Goal: Information Seeking & Learning: Learn about a topic

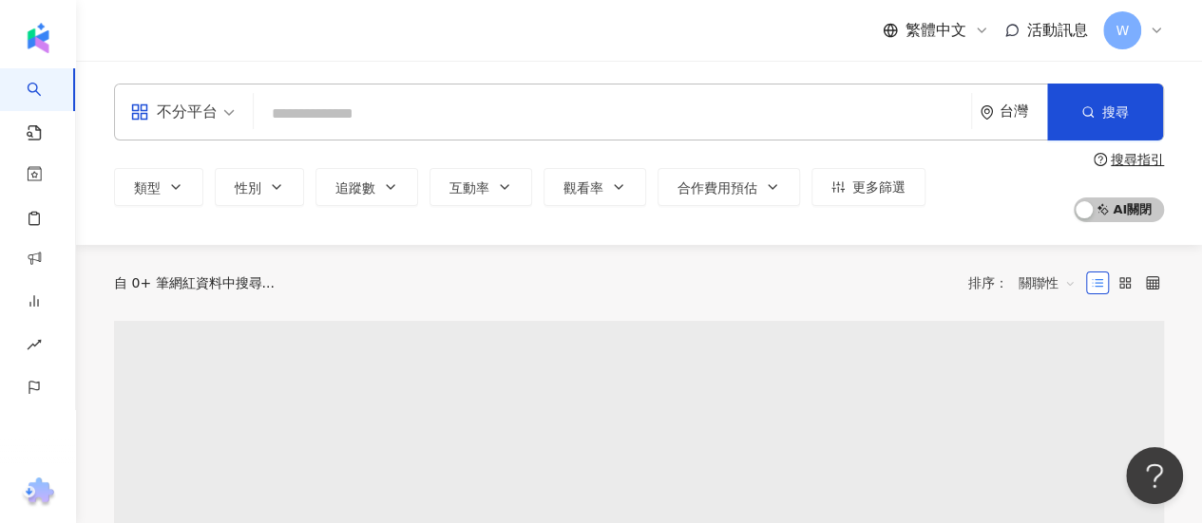
click at [209, 93] on input "search" at bounding box center [182, 100] width 105 height 30
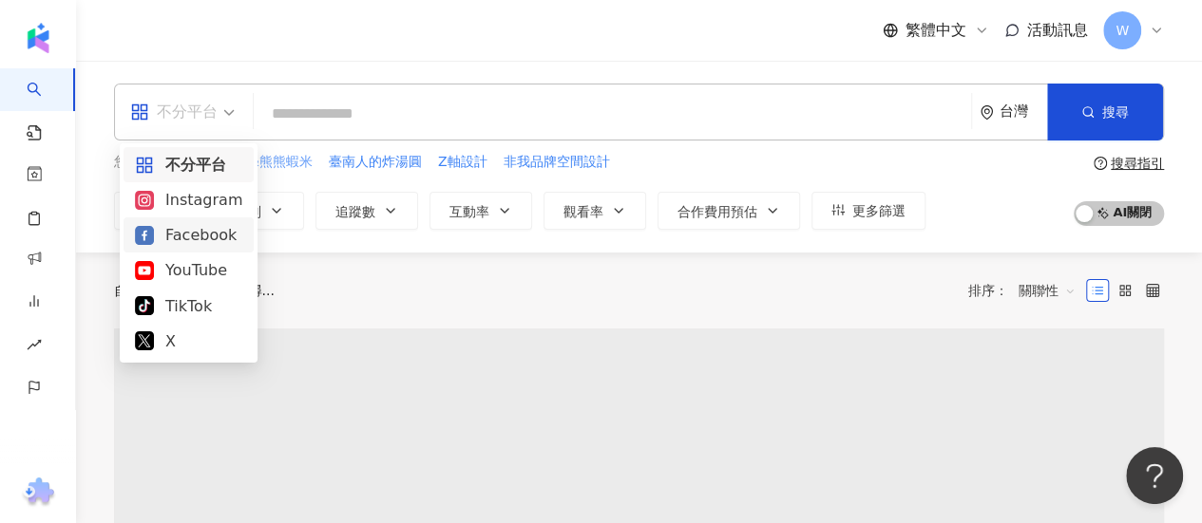
click at [215, 202] on div "Instagram" at bounding box center [188, 200] width 107 height 24
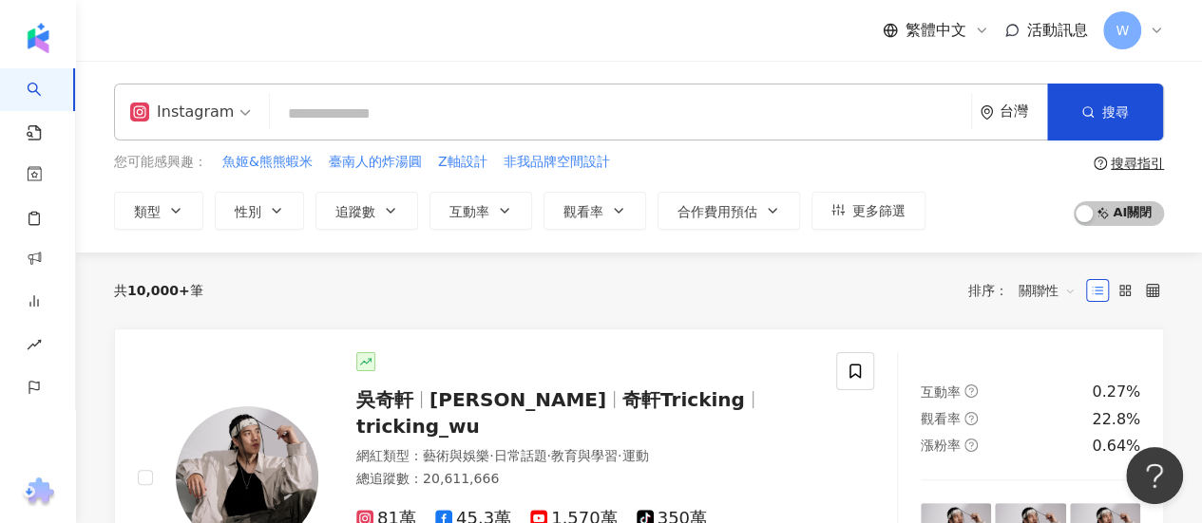
click at [346, 126] on input "search" at bounding box center [620, 114] width 686 height 36
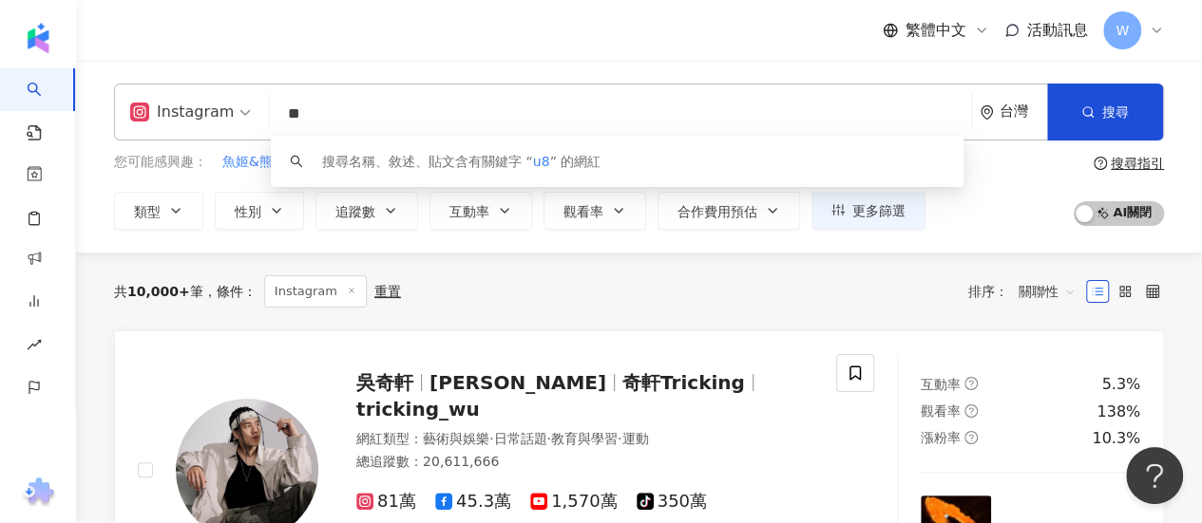
type input "*"
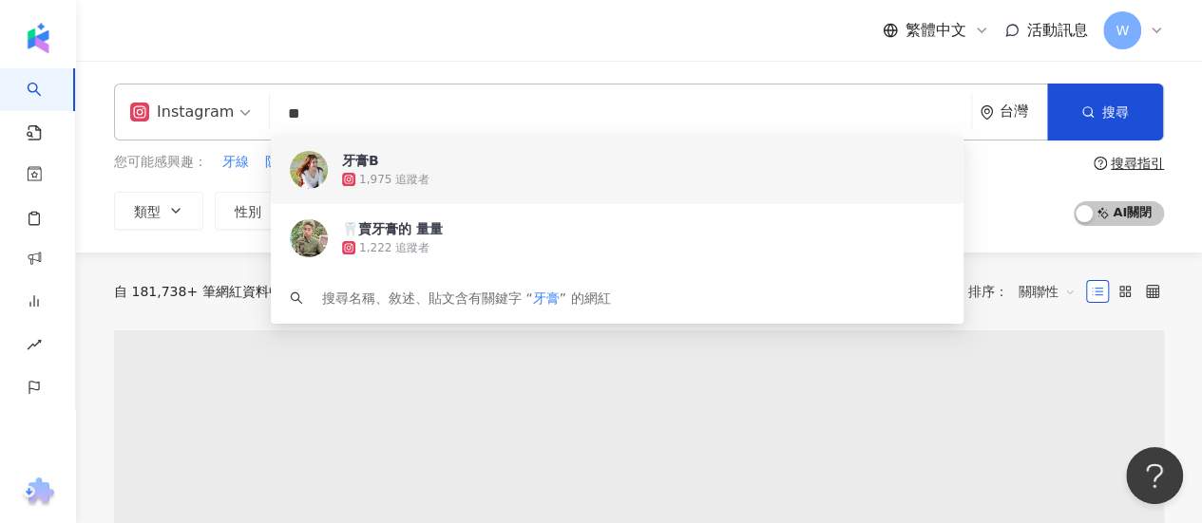
click at [475, 100] on input "**" at bounding box center [620, 114] width 686 height 36
type input "**"
click at [241, 204] on span "性別" at bounding box center [248, 211] width 27 height 15
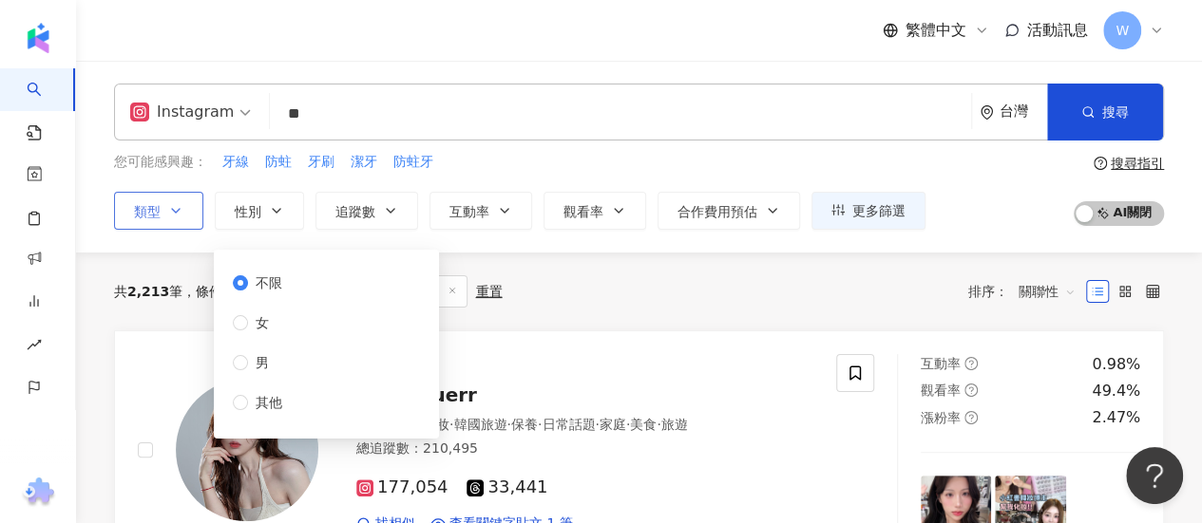
click at [183, 212] on button "類型" at bounding box center [158, 211] width 89 height 38
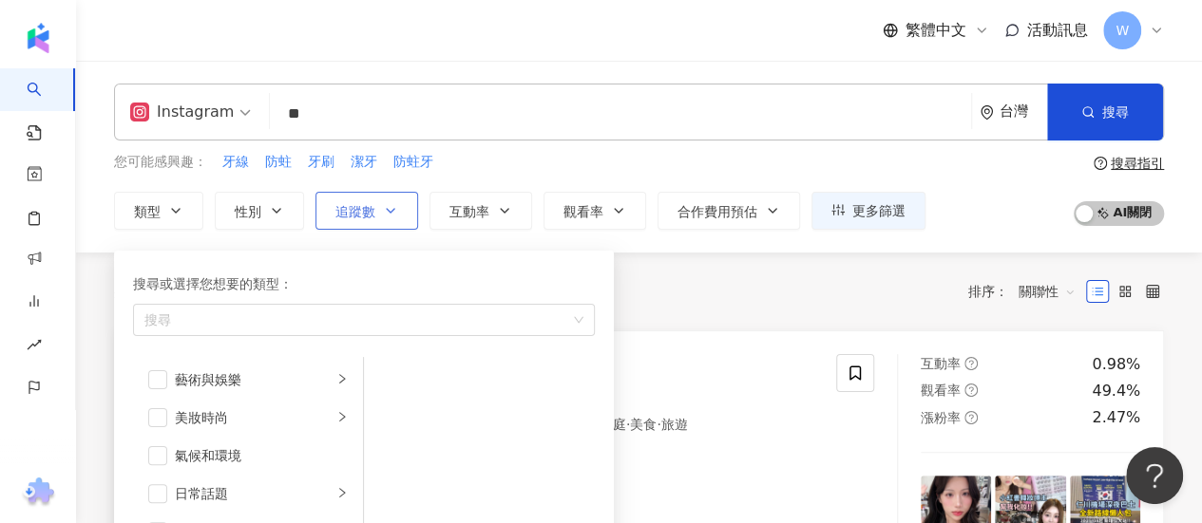
click at [367, 214] on span "追蹤數" at bounding box center [355, 211] width 40 height 15
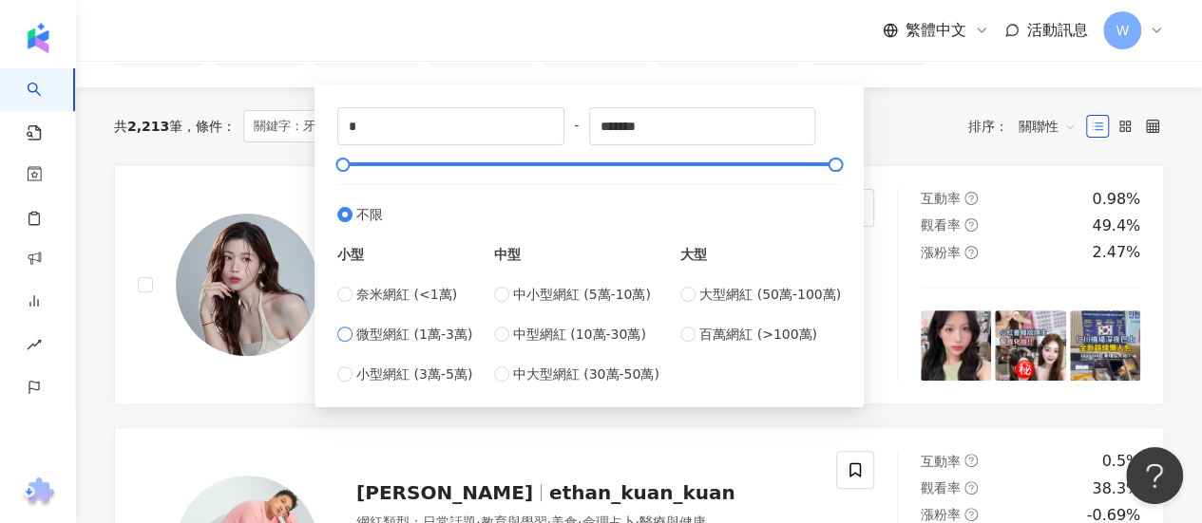
scroll to position [190, 0]
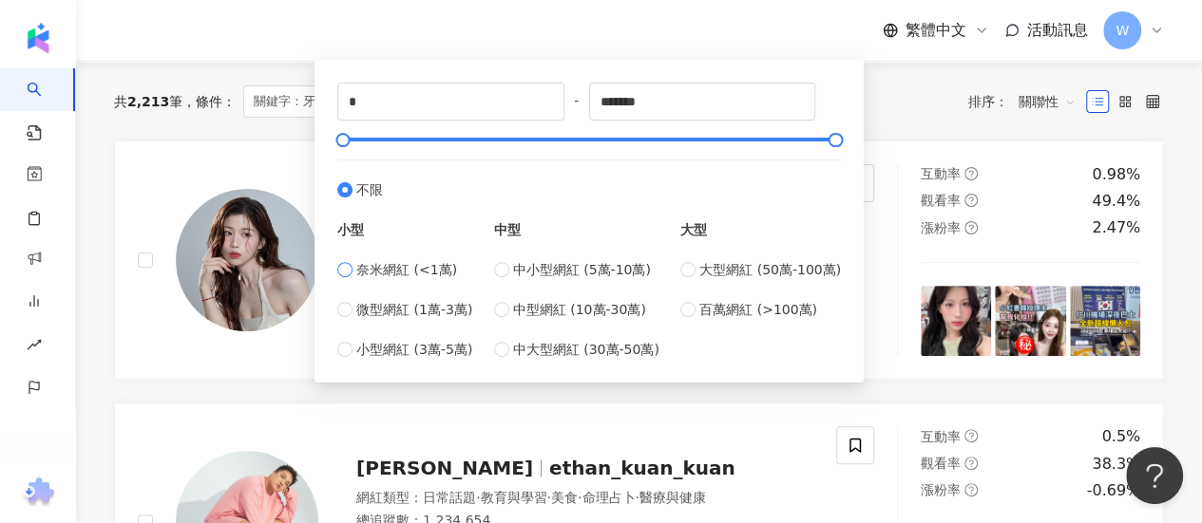
click at [431, 275] on span "奈米網紅 (<1萬)" at bounding box center [406, 269] width 101 height 21
type input "****"
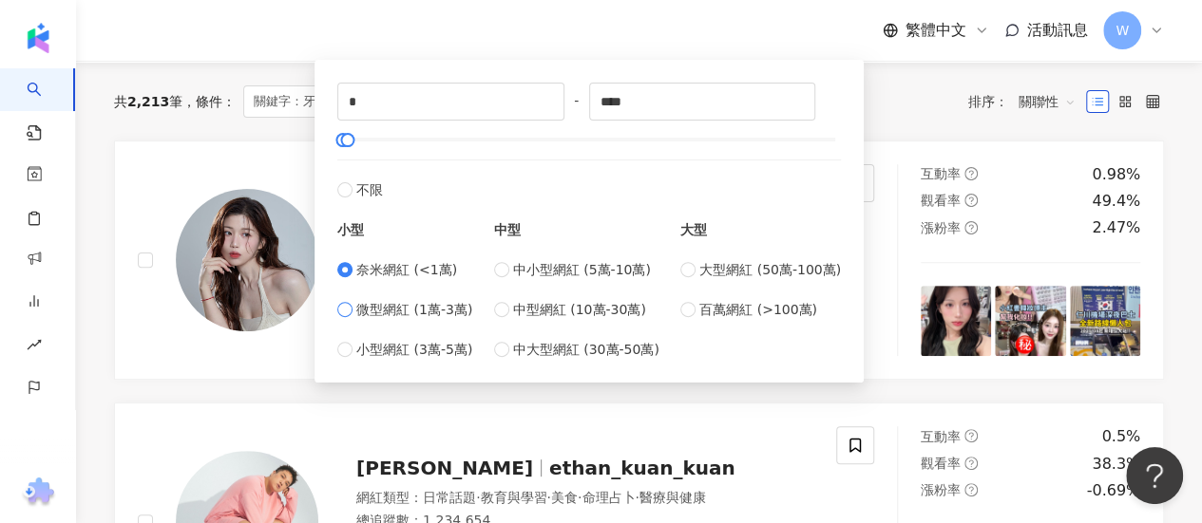
click at [442, 304] on span "微型網紅 (1萬-3萬)" at bounding box center [414, 309] width 116 height 21
type input "*****"
click at [342, 146] on div "***** - ***** 不限 小型 奈米網紅 (<1萬) 微型網紅 (1萬-3萬) 小型網紅 (3萬-5萬) 中型 中小型網紅 (5萬-10萬) 中型網紅…" at bounding box center [589, 221] width 504 height 277
click at [342, 143] on div at bounding box center [345, 140] width 10 height 10
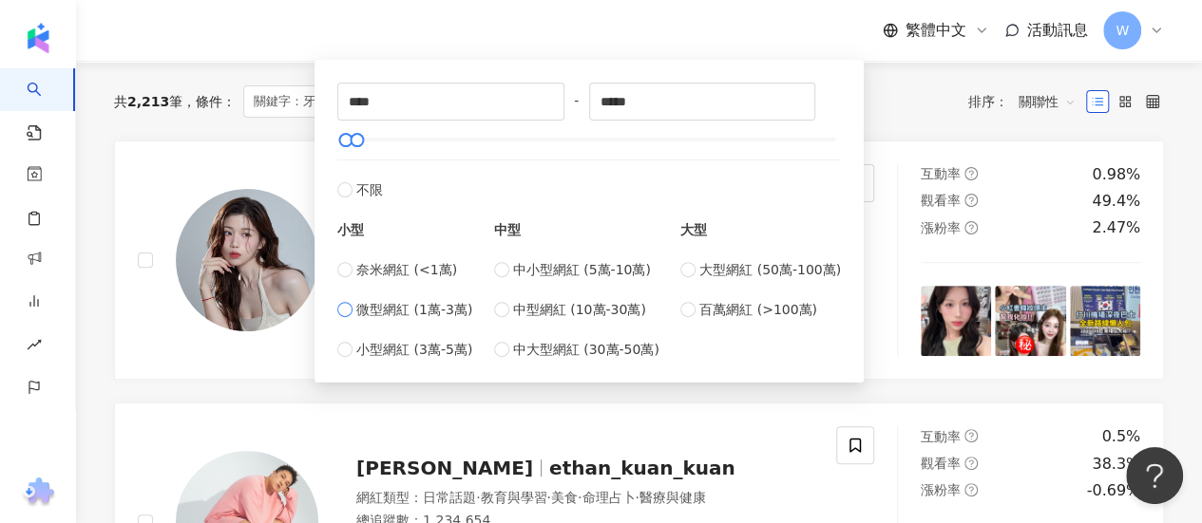
click at [416, 316] on span "微型網紅 (1萬-3萬)" at bounding box center [414, 309] width 116 height 21
type input "*****"
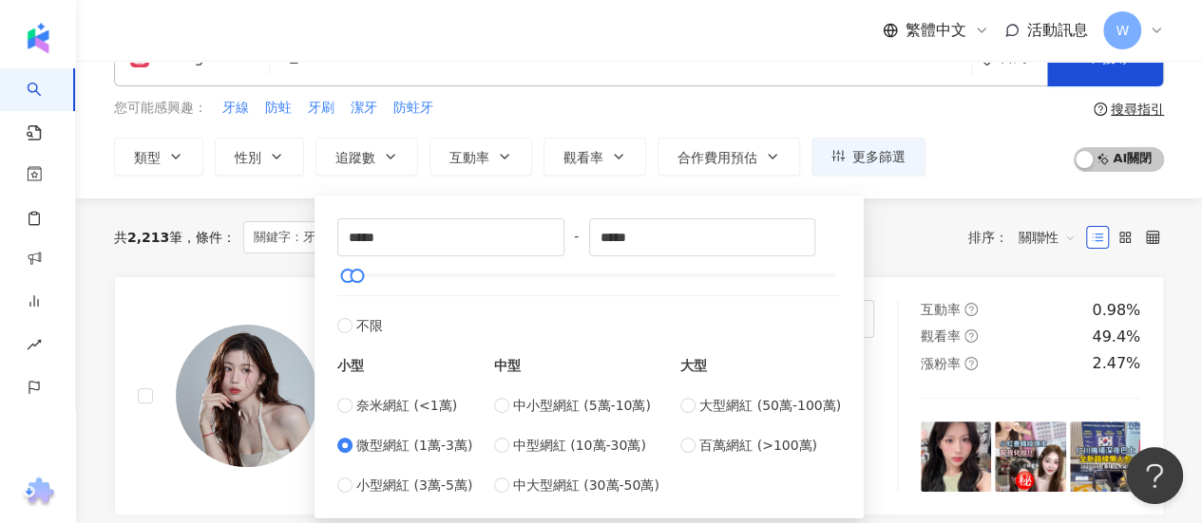
scroll to position [0, 0]
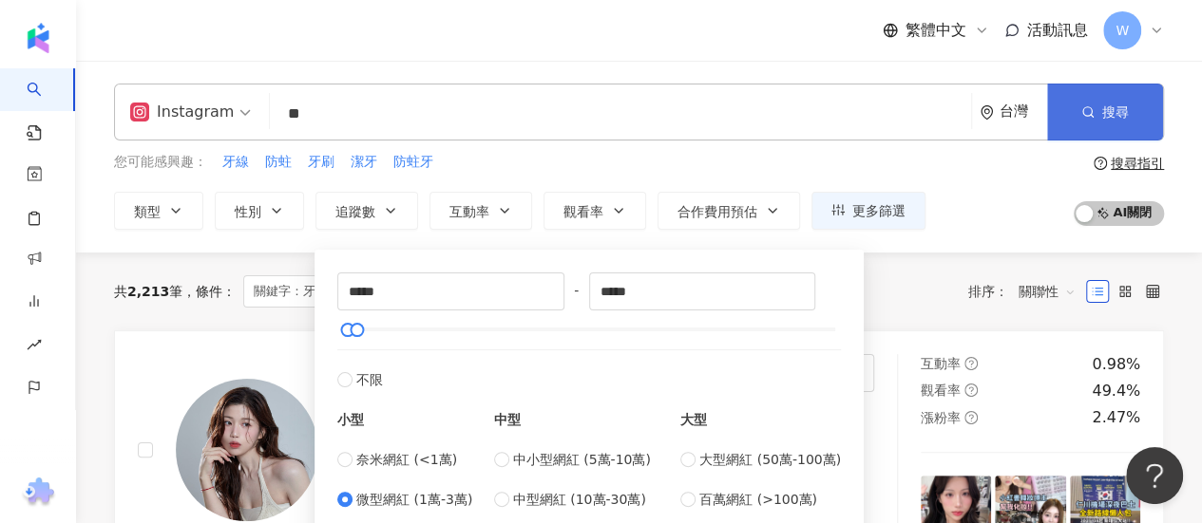
click at [1109, 126] on button "搜尋" at bounding box center [1105, 112] width 116 height 57
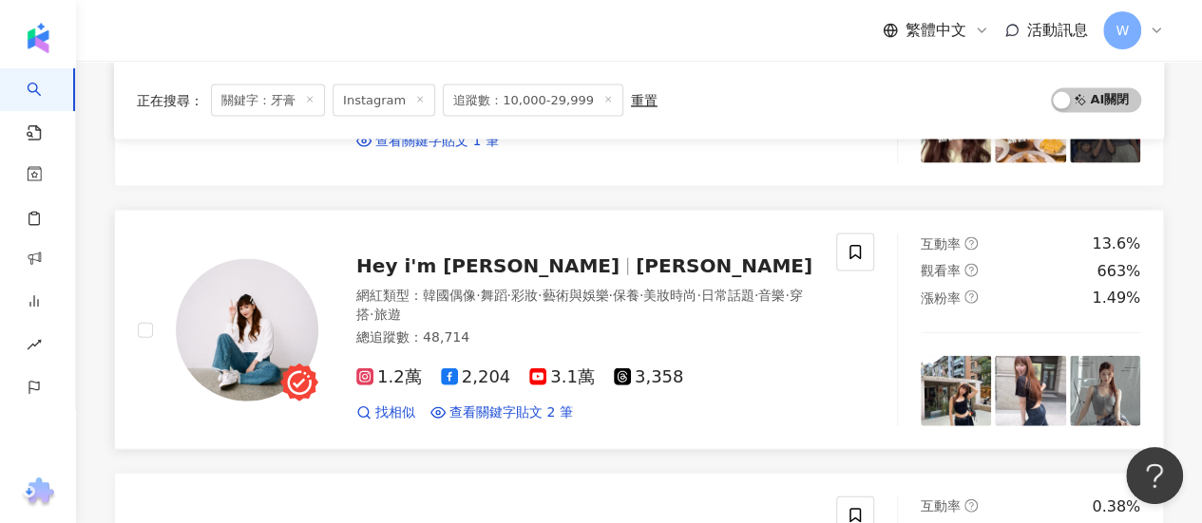
scroll to position [1995, 0]
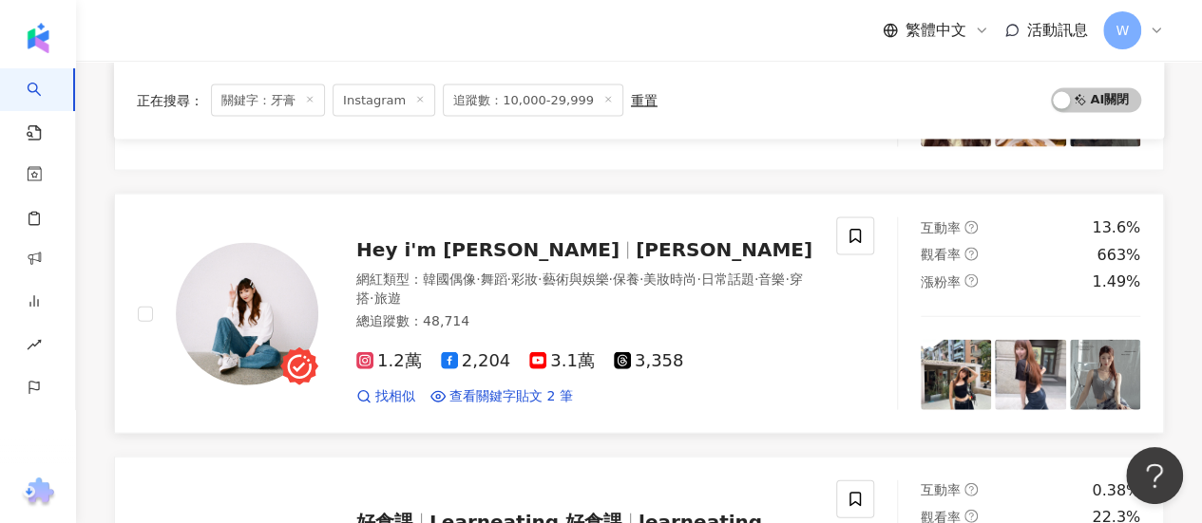
click at [636, 238] on span "愛麗絲" at bounding box center [724, 249] width 177 height 23
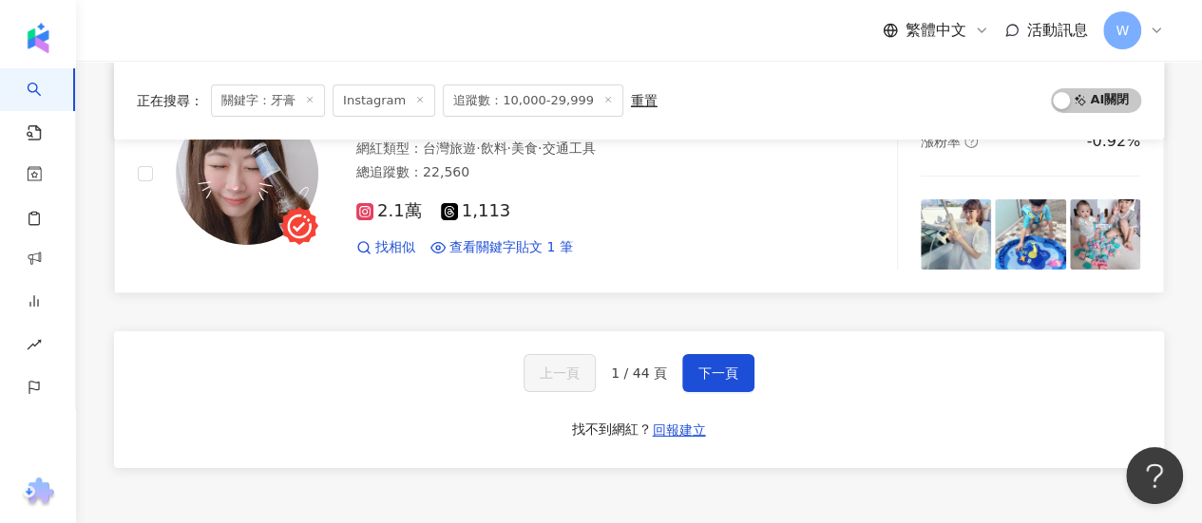
scroll to position [3230, 0]
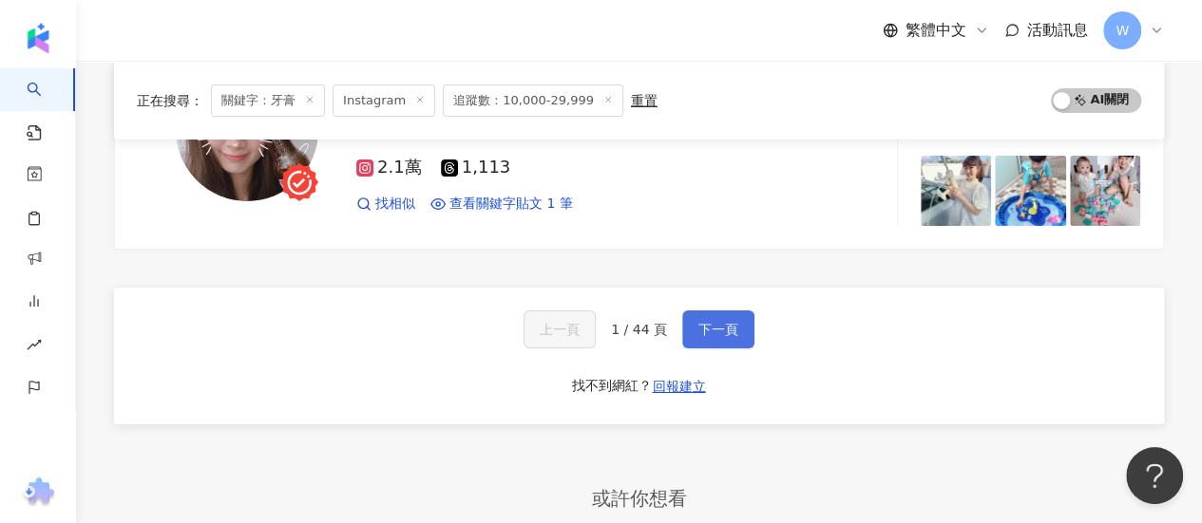
click at [717, 311] on button "下一頁" at bounding box center [718, 330] width 72 height 38
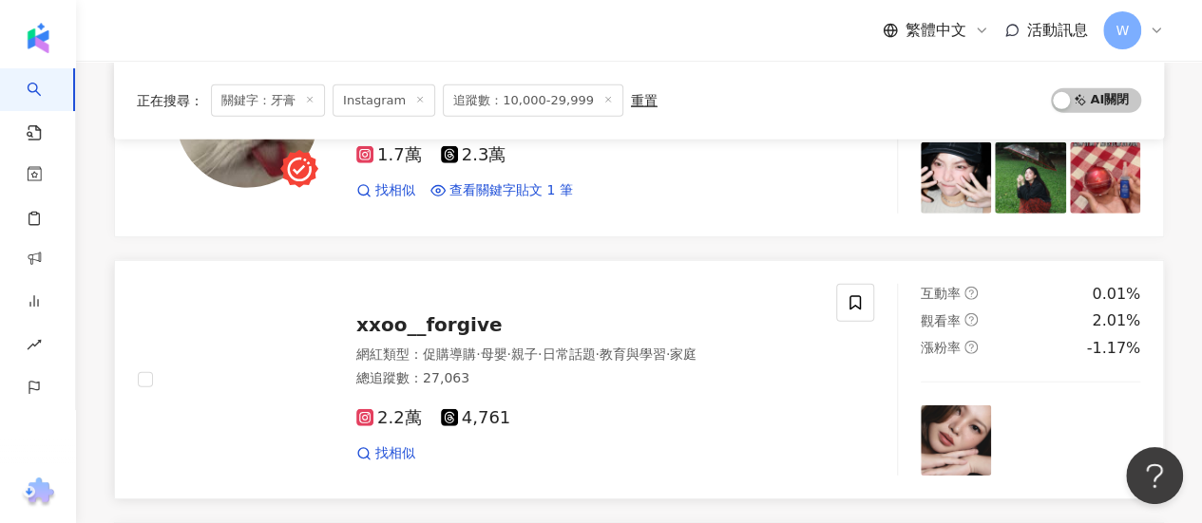
scroll to position [2565, 0]
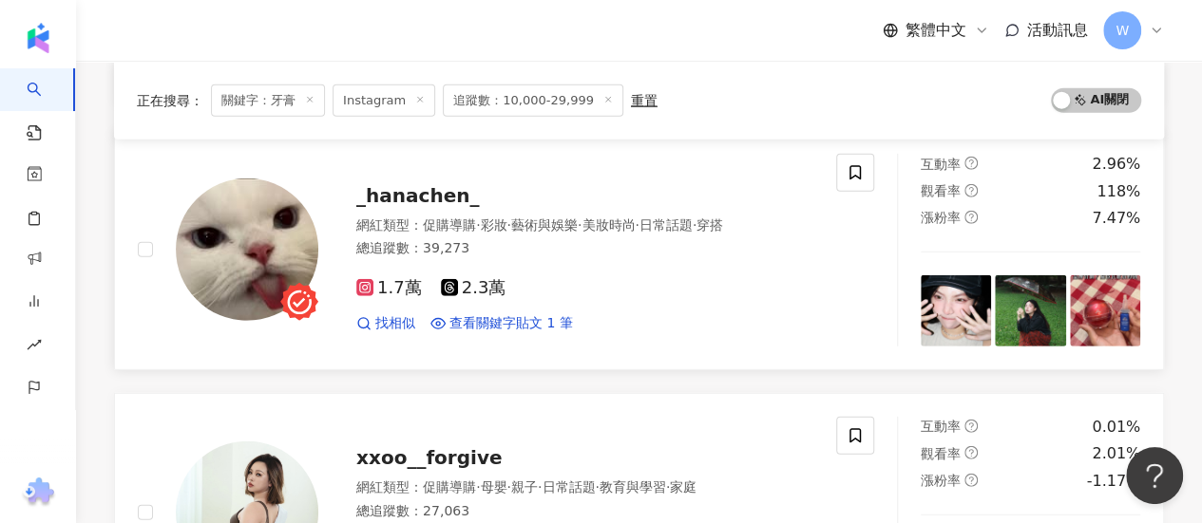
click at [581, 218] on span "·" at bounding box center [580, 225] width 4 height 15
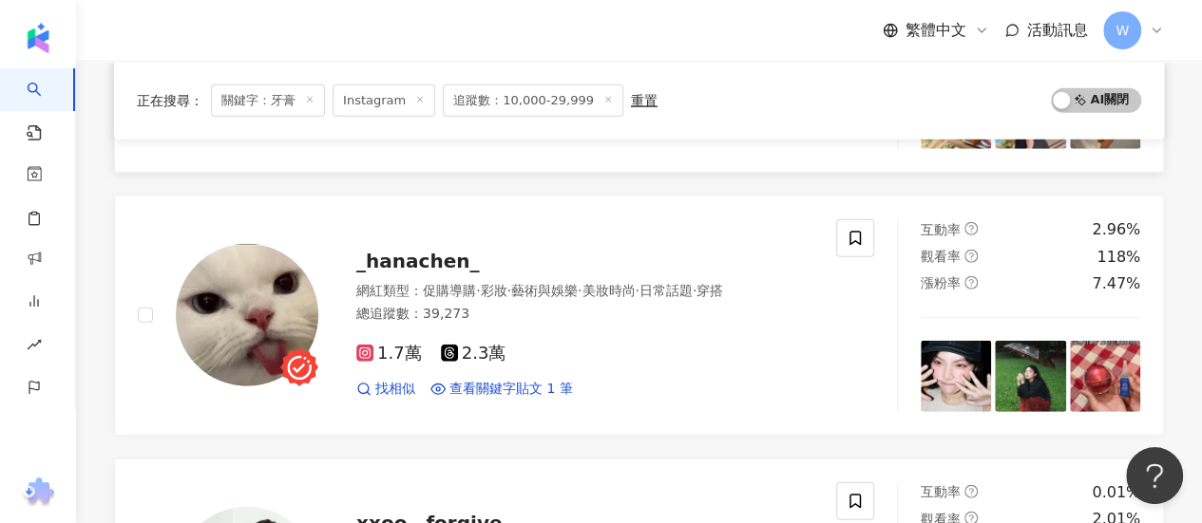
scroll to position [1995, 0]
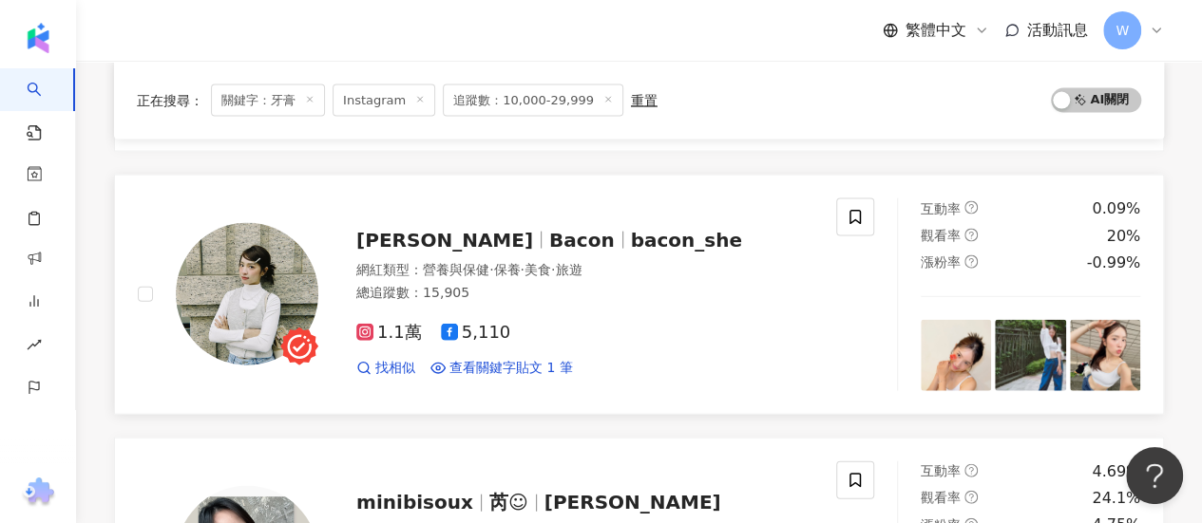
click at [523, 262] on span "·" at bounding box center [522, 269] width 4 height 15
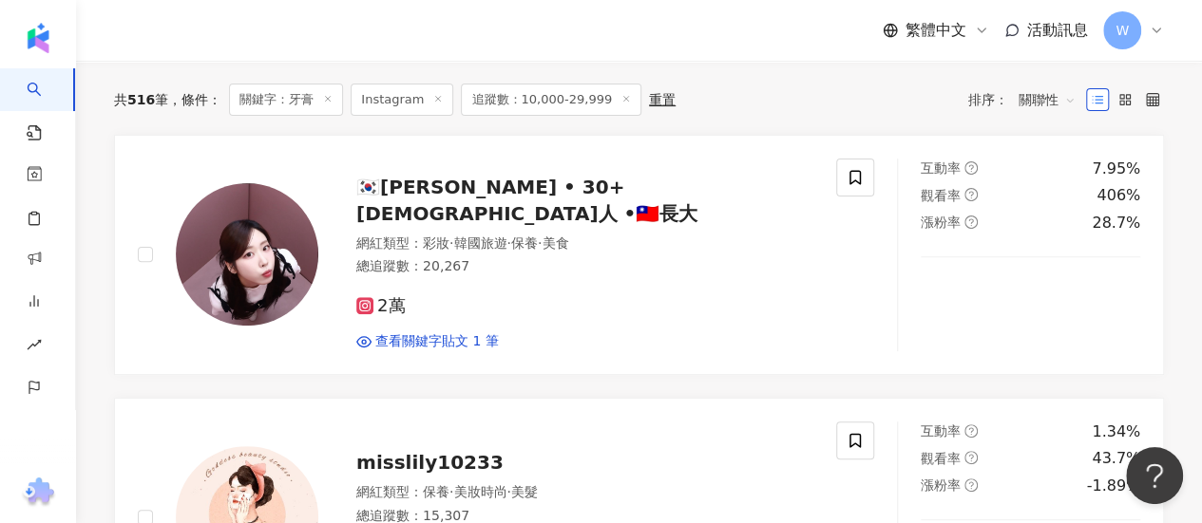
scroll to position [95, 0]
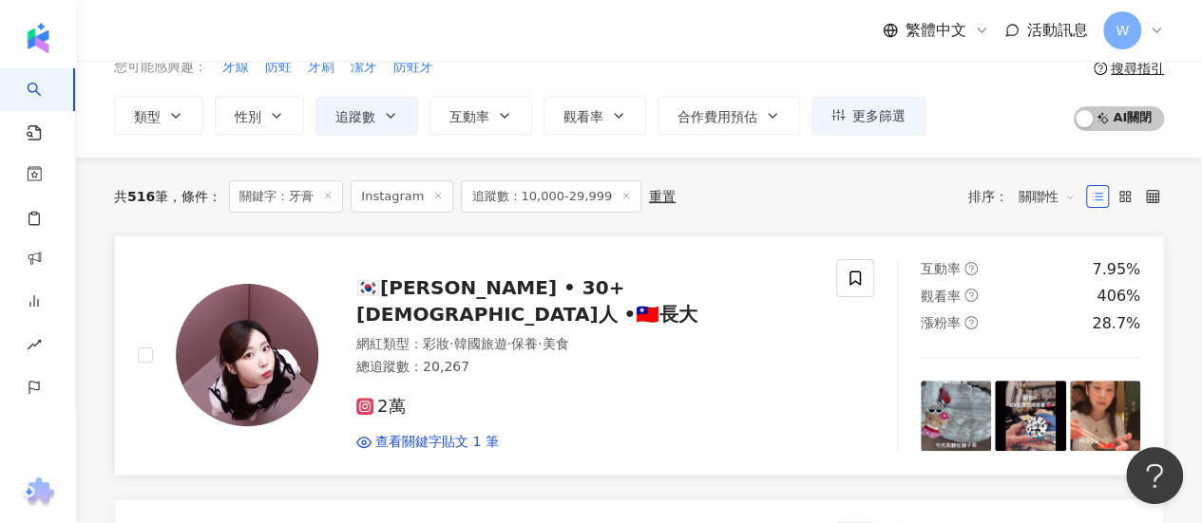
click at [570, 382] on div "2萬 查看關鍵字貼文 1 筆" at bounding box center [584, 417] width 457 height 70
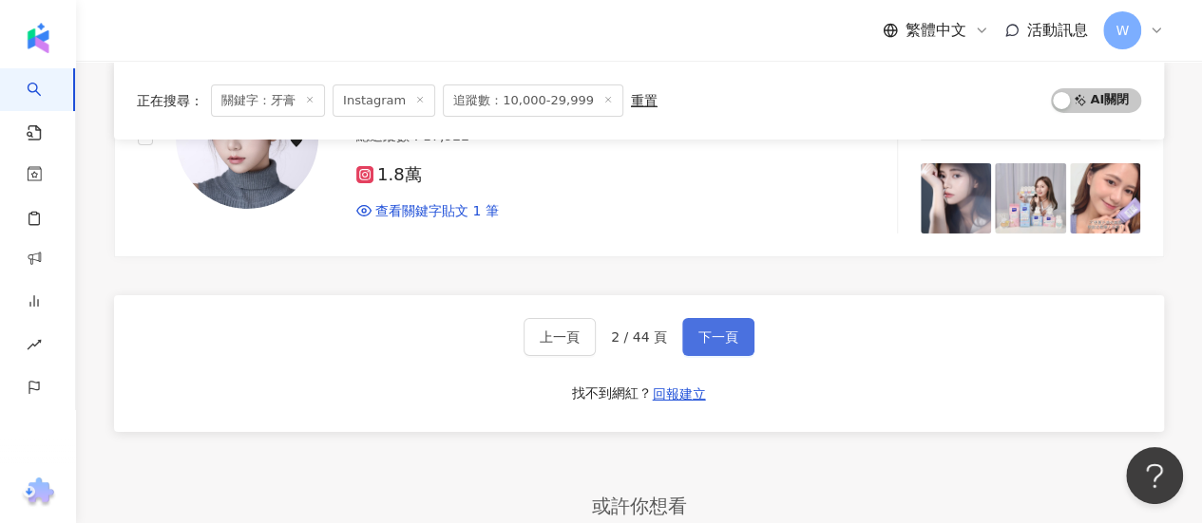
click at [718, 330] on span "下一頁" at bounding box center [718, 337] width 40 height 15
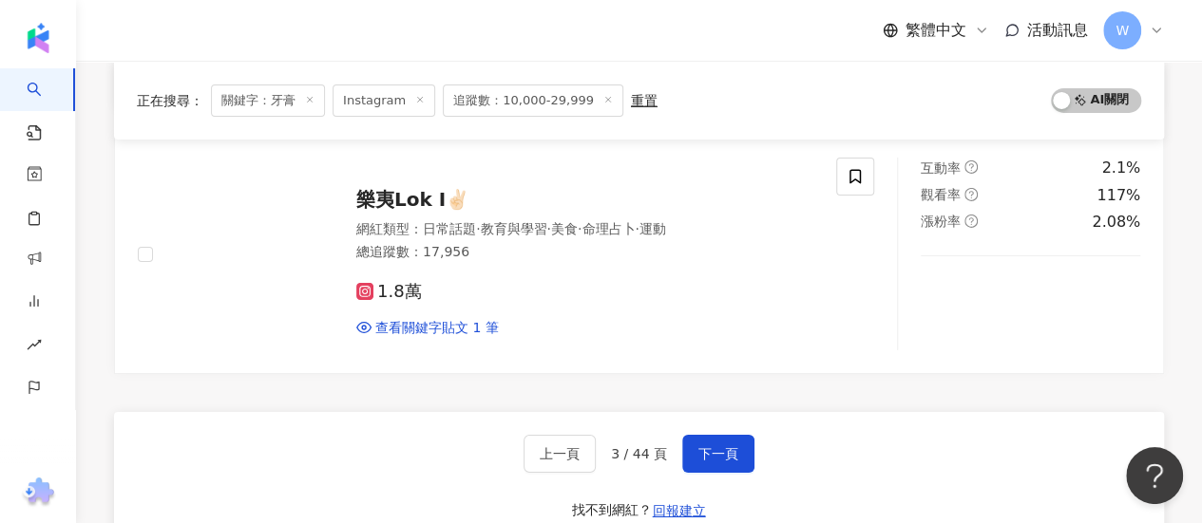
scroll to position [3317, 0]
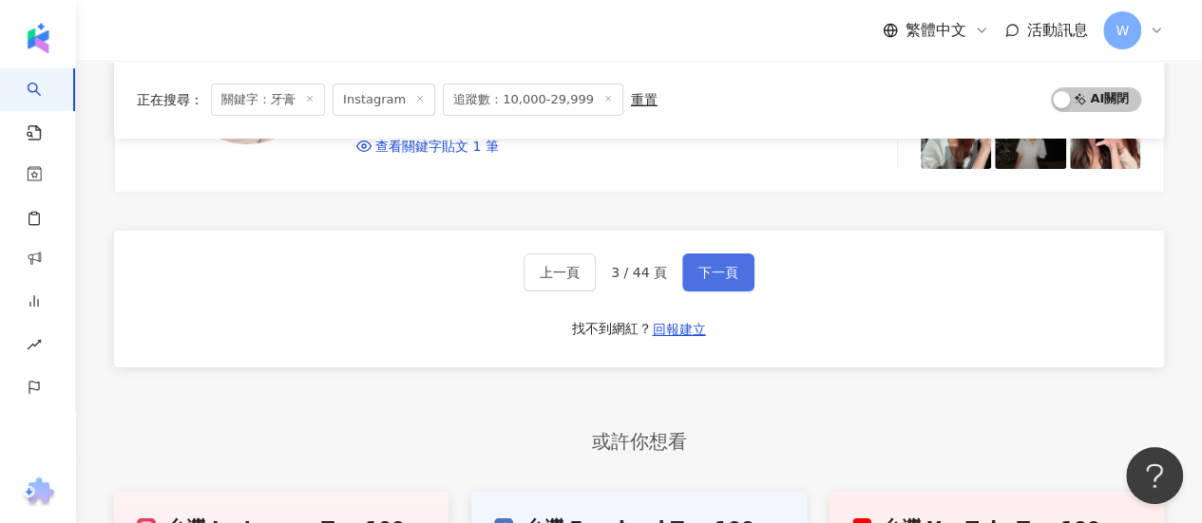
click at [701, 254] on button "下一頁" at bounding box center [718, 273] width 72 height 38
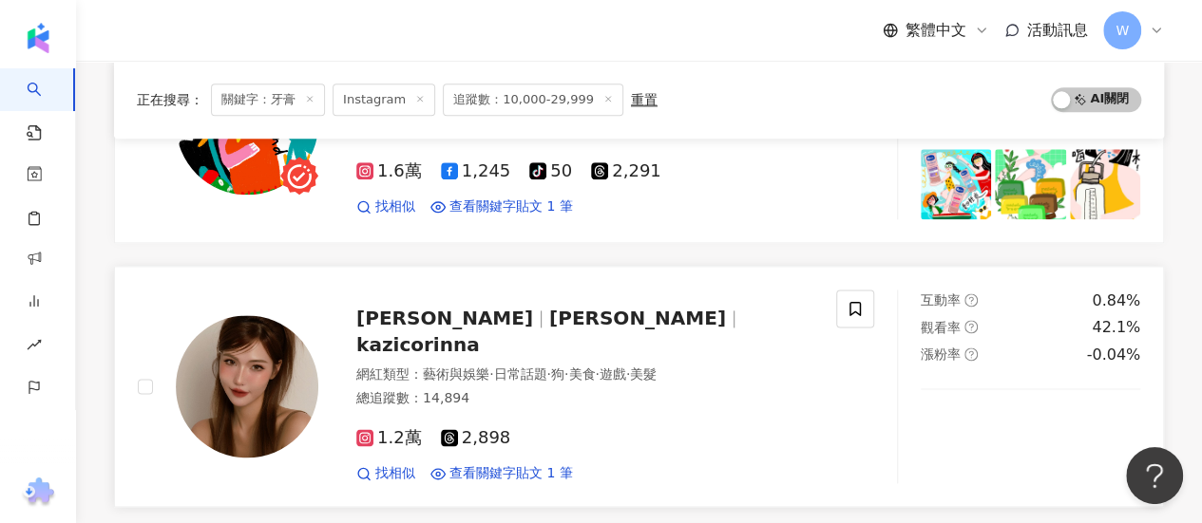
scroll to position [1113, 0]
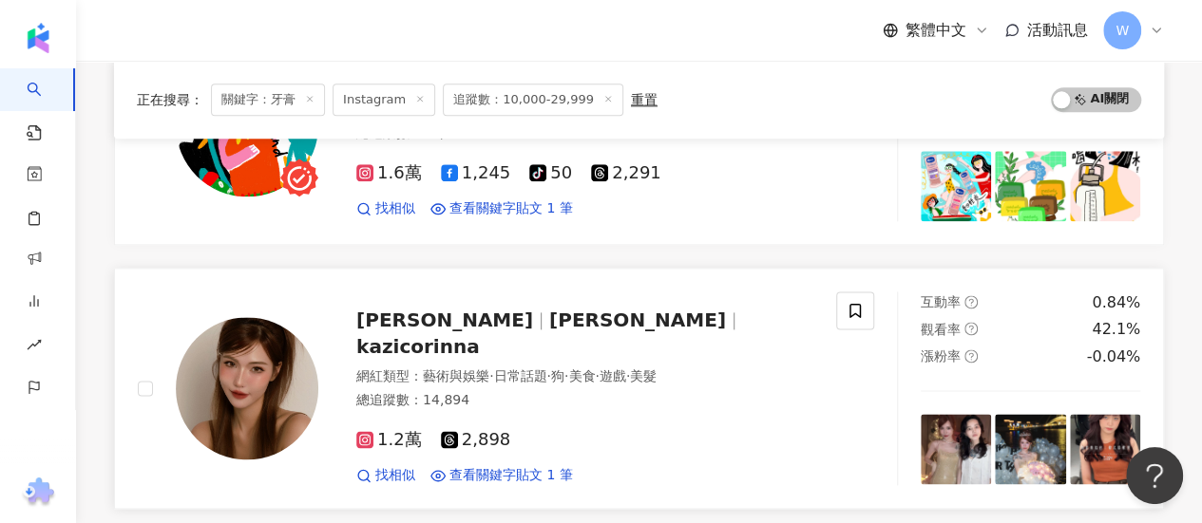
click at [563, 343] on div "可樂娜 Corinna kazicorinna 網紅類型 ： 藝術與娛樂 · 日常話題 · 狗 · 美食 · 遊戲 · 美髮 總追蹤數 ： 14,894 1.…" at bounding box center [565, 388] width 495 height 193
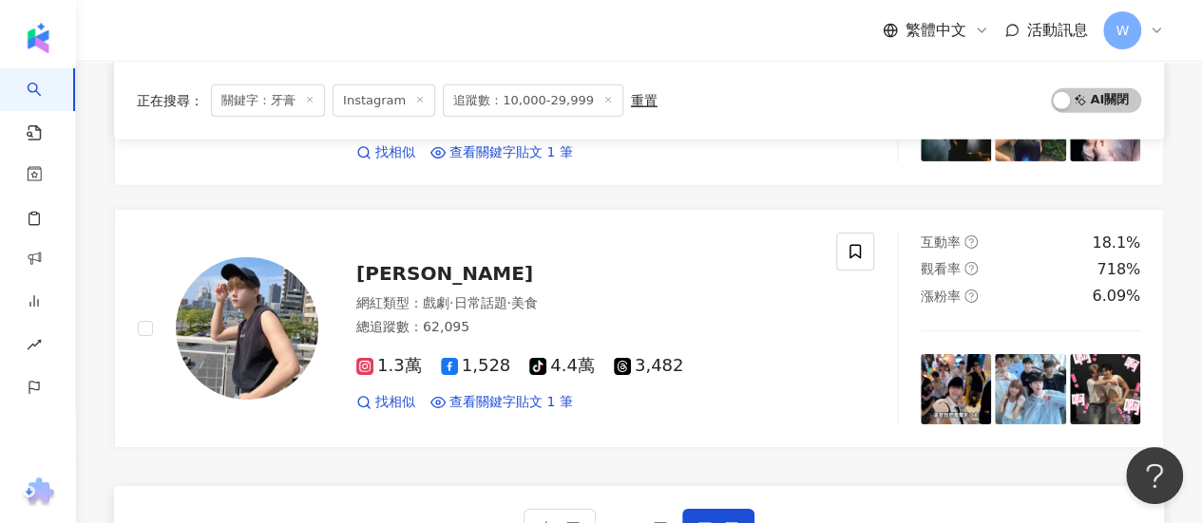
scroll to position [3108, 0]
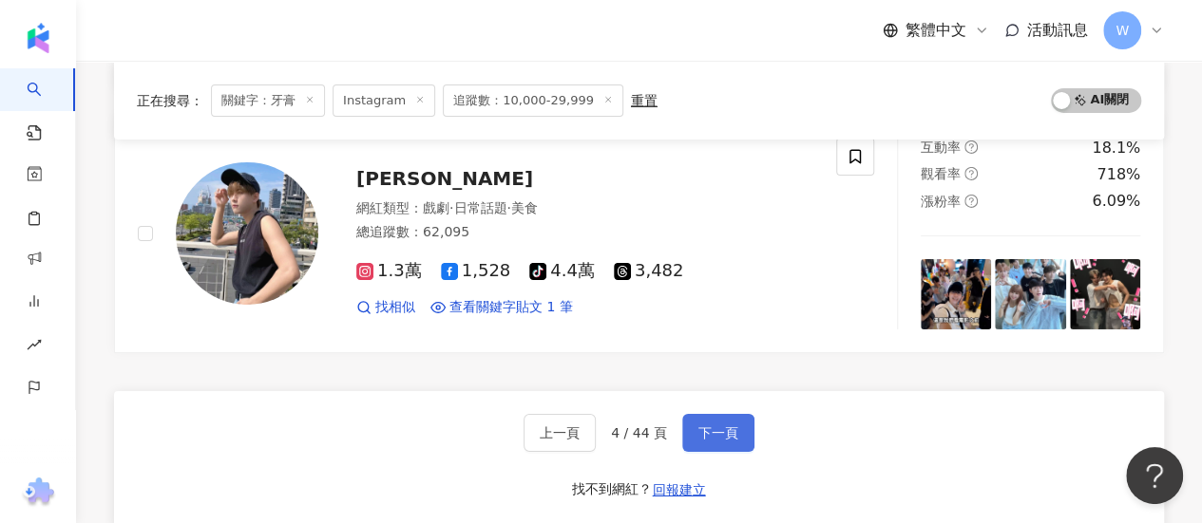
click at [704, 426] on span "下一頁" at bounding box center [718, 433] width 40 height 15
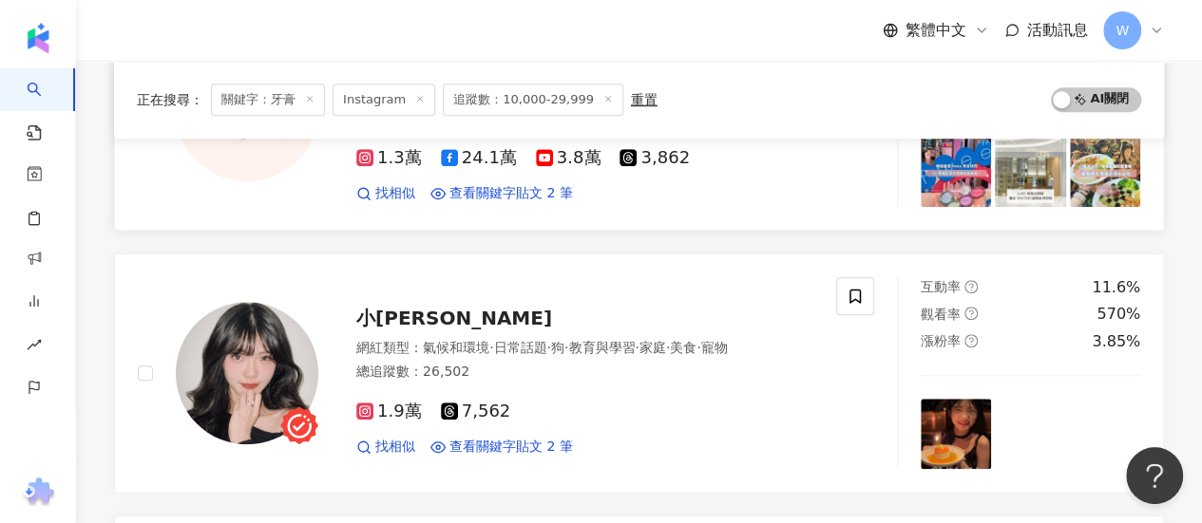
scroll to position [733, 0]
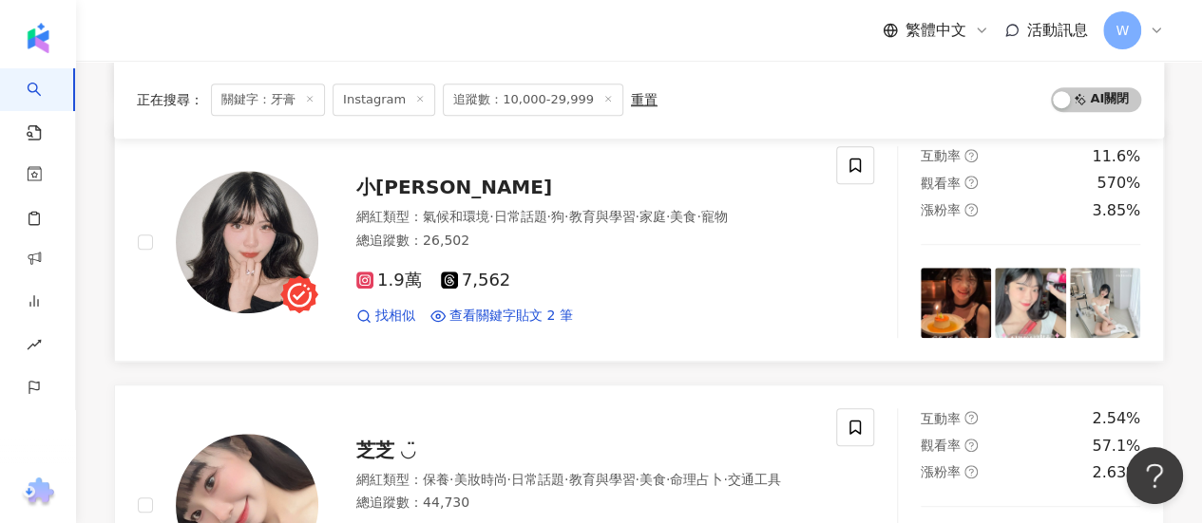
click at [613, 274] on div "1.9萬 7,562 找相似 查看關鍵字貼文 2 筆" at bounding box center [584, 291] width 457 height 70
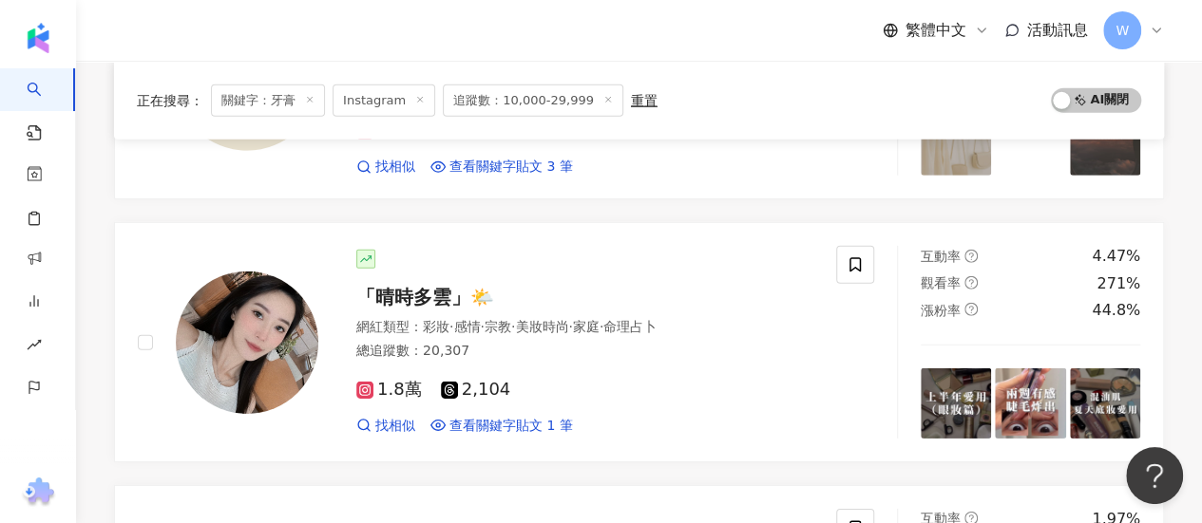
scroll to position [2280, 0]
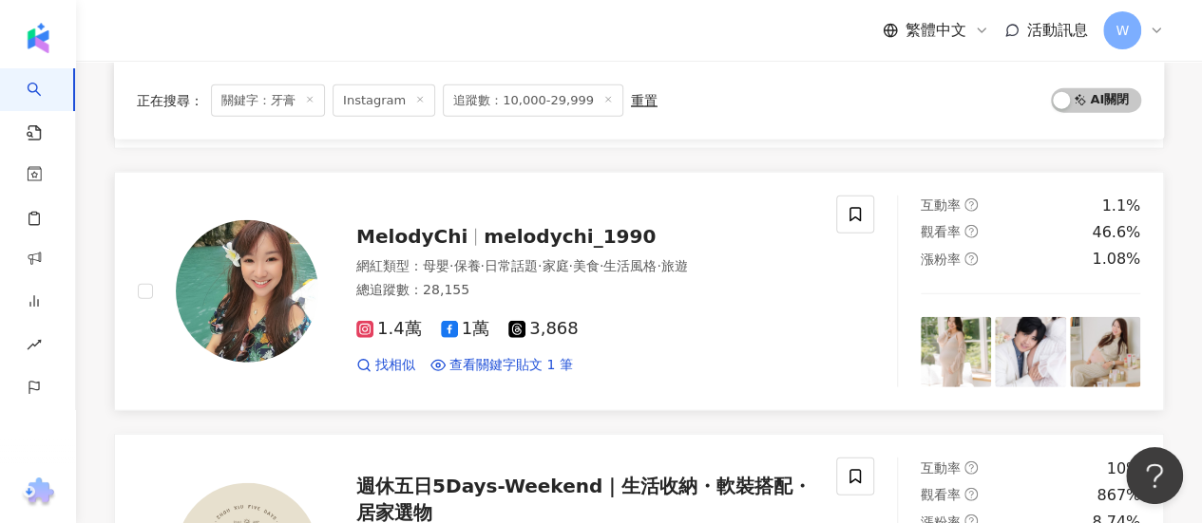
click at [651, 319] on div "1.4萬 1萬 3,868" at bounding box center [584, 329] width 457 height 21
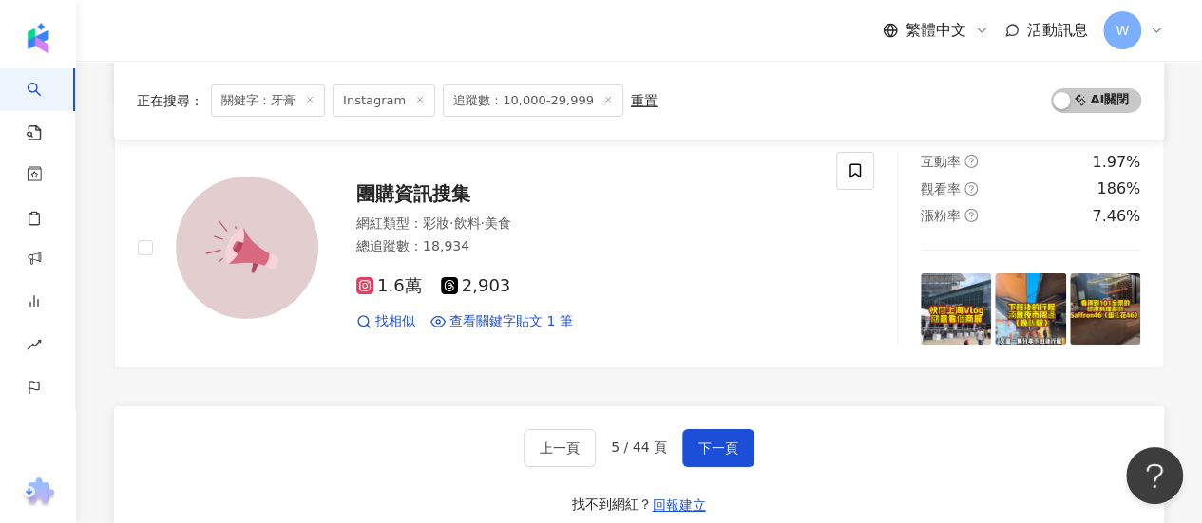
scroll to position [3325, 0]
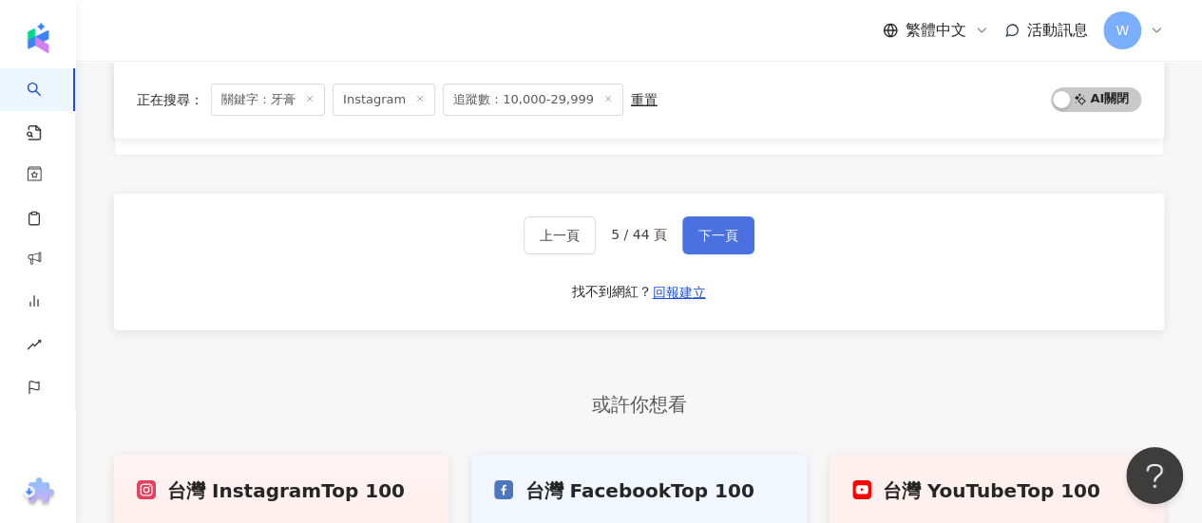
click at [720, 217] on button "下一頁" at bounding box center [718, 236] width 72 height 38
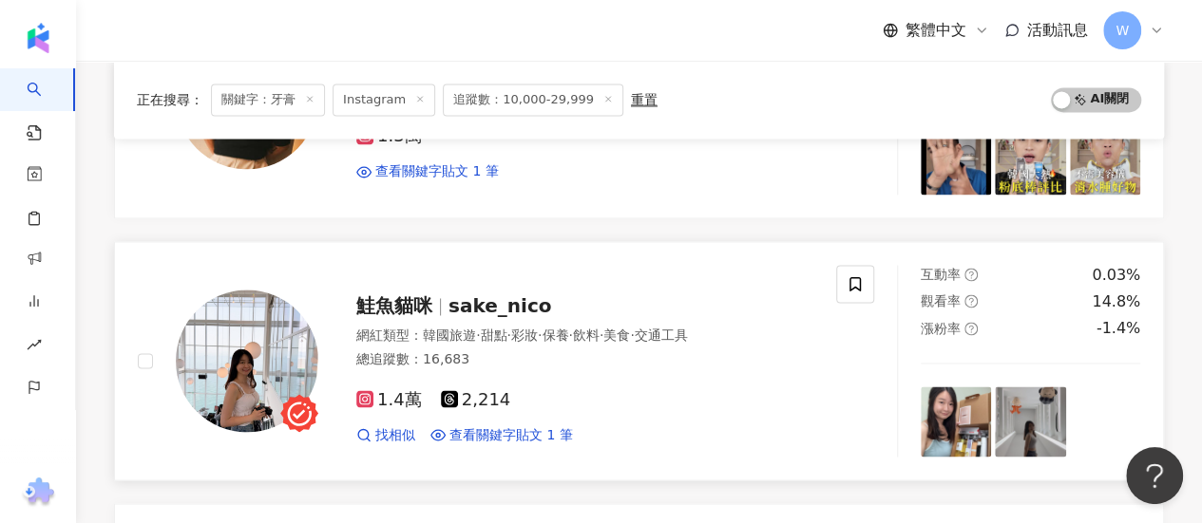
scroll to position [1375, 0]
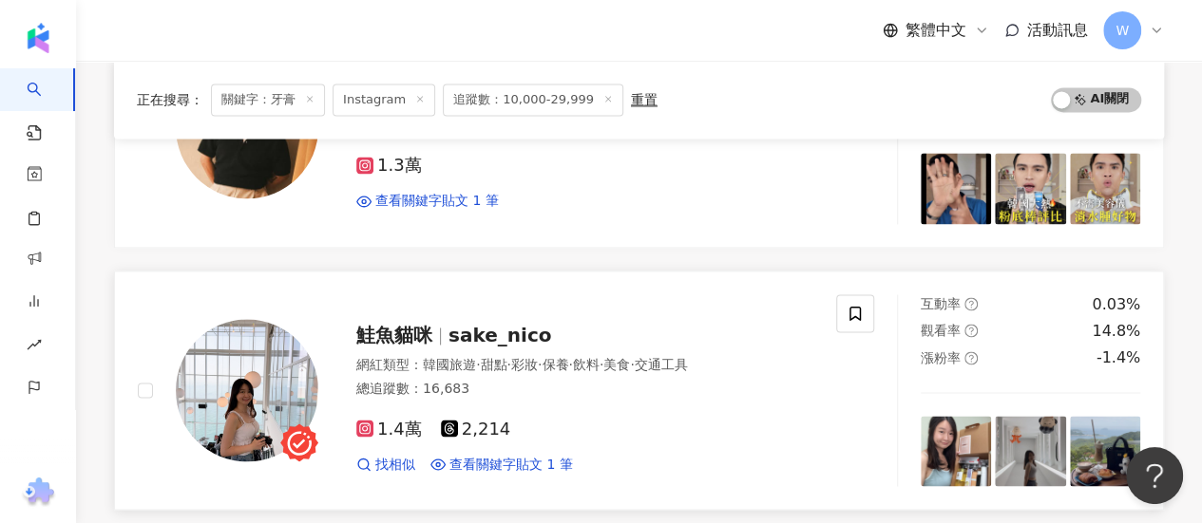
click at [593, 383] on div "總追蹤數 ： 16,683" at bounding box center [584, 389] width 457 height 19
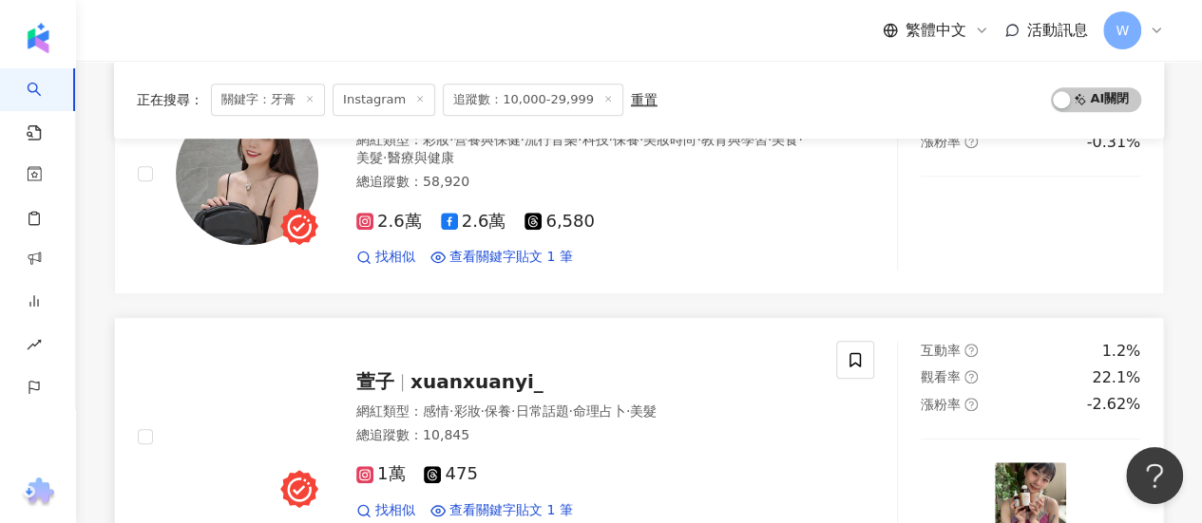
scroll to position [805, 0]
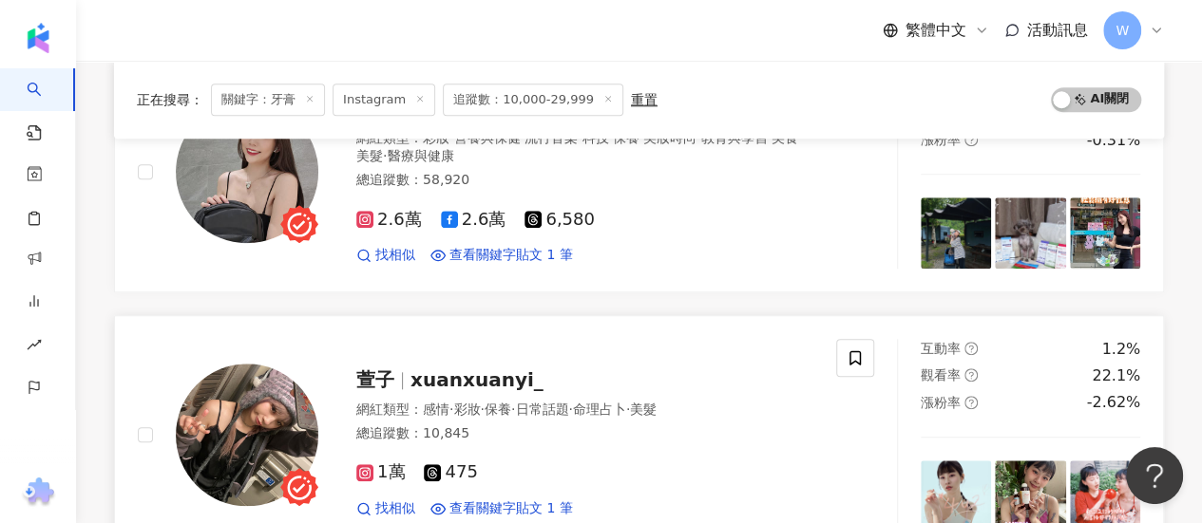
click at [654, 373] on div "萱子 xuanxuanyi_" at bounding box center [584, 380] width 457 height 27
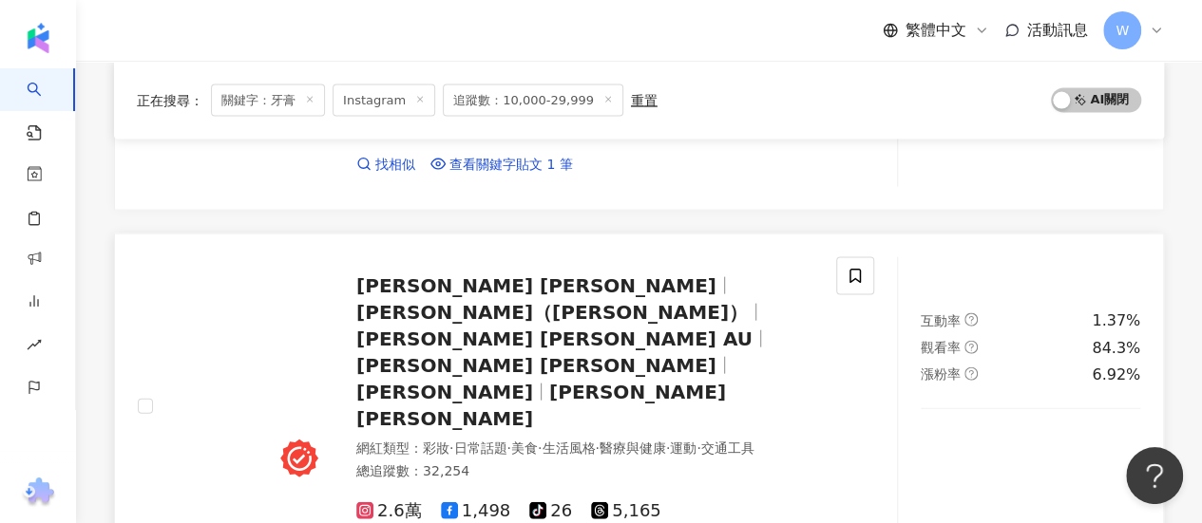
scroll to position [1945, 0]
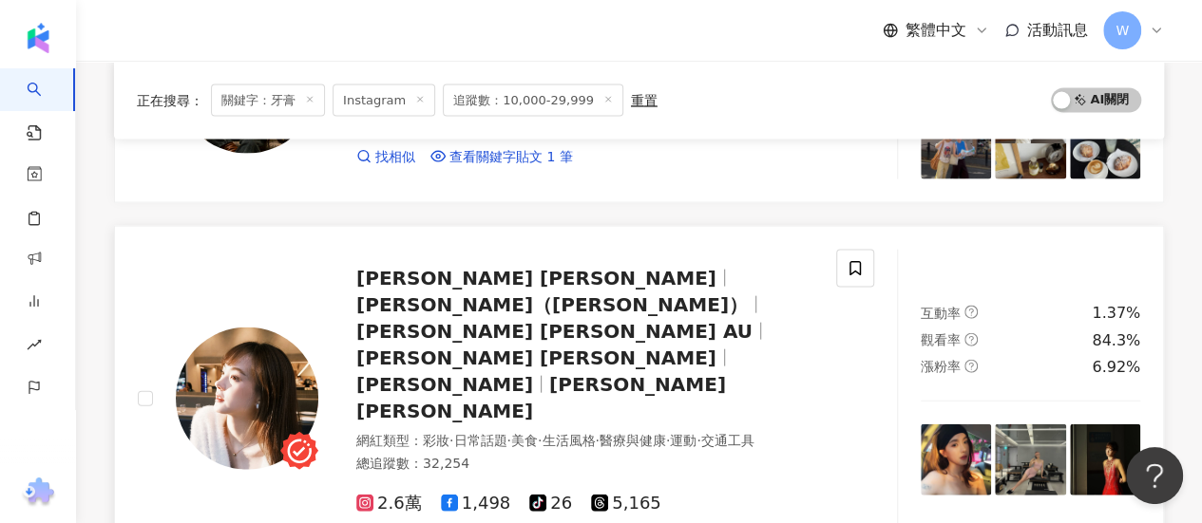
drag, startPoint x: 667, startPoint y: 265, endPoint x: 887, endPoint y: 241, distance: 221.7
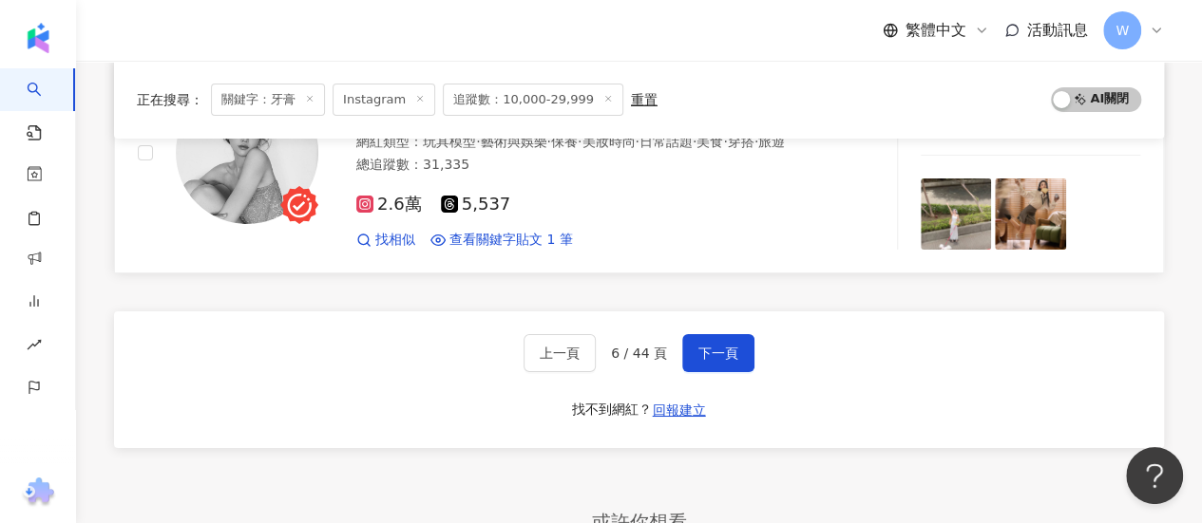
scroll to position [3153, 0]
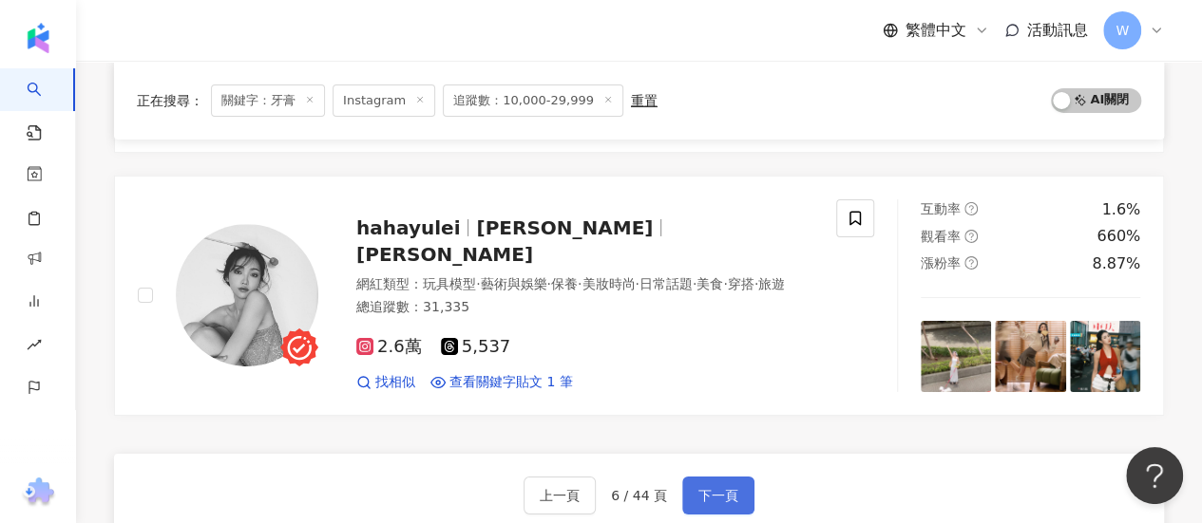
click at [702, 488] on span "下一頁" at bounding box center [718, 495] width 40 height 15
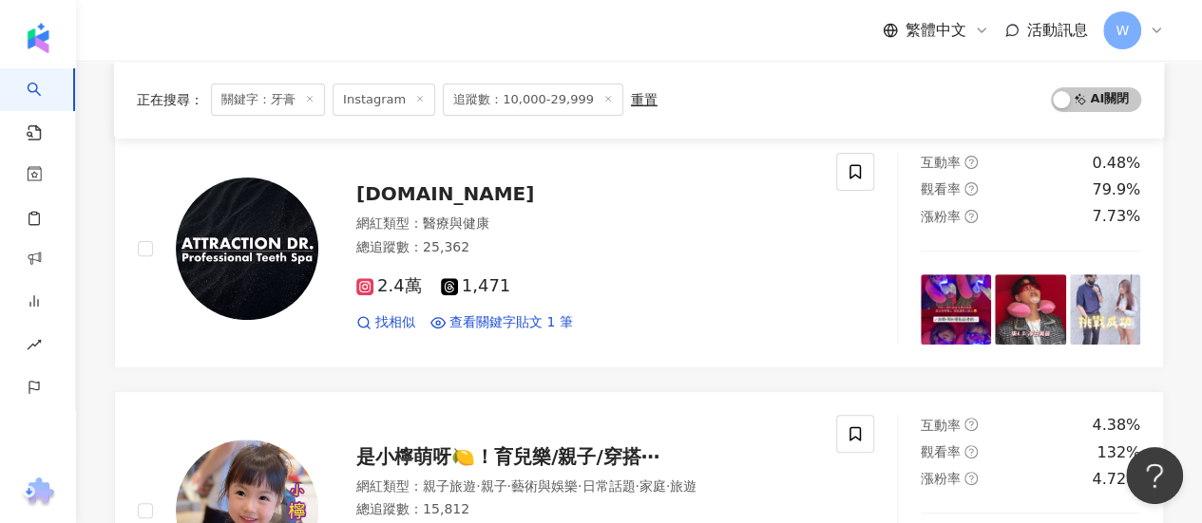
scroll to position [0, 0]
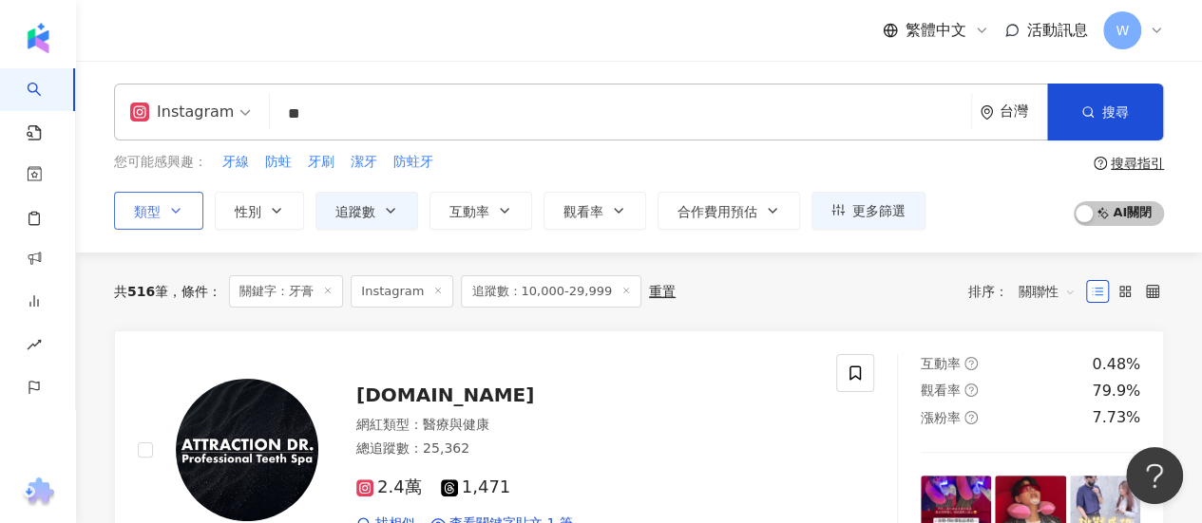
click at [168, 203] on icon "button" at bounding box center [175, 210] width 15 height 15
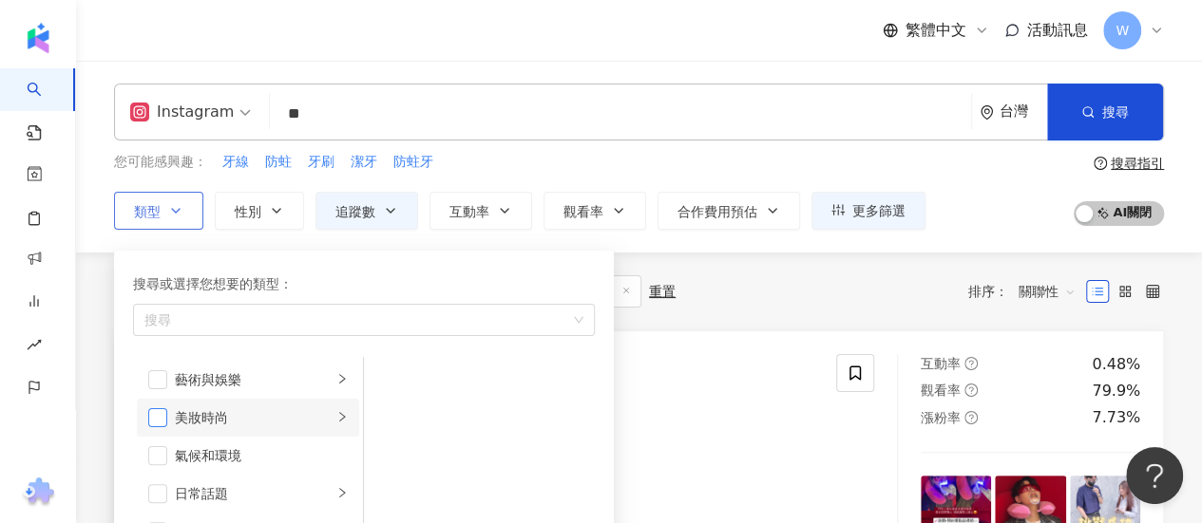
click at [158, 417] on span "button" at bounding box center [157, 418] width 19 height 19
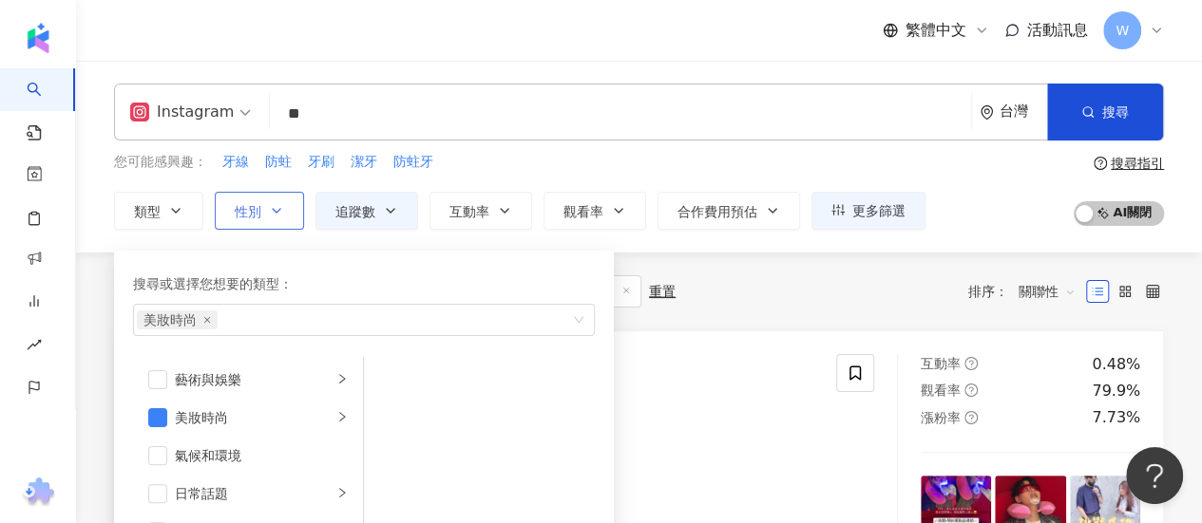
click at [230, 204] on button "性別" at bounding box center [259, 211] width 89 height 38
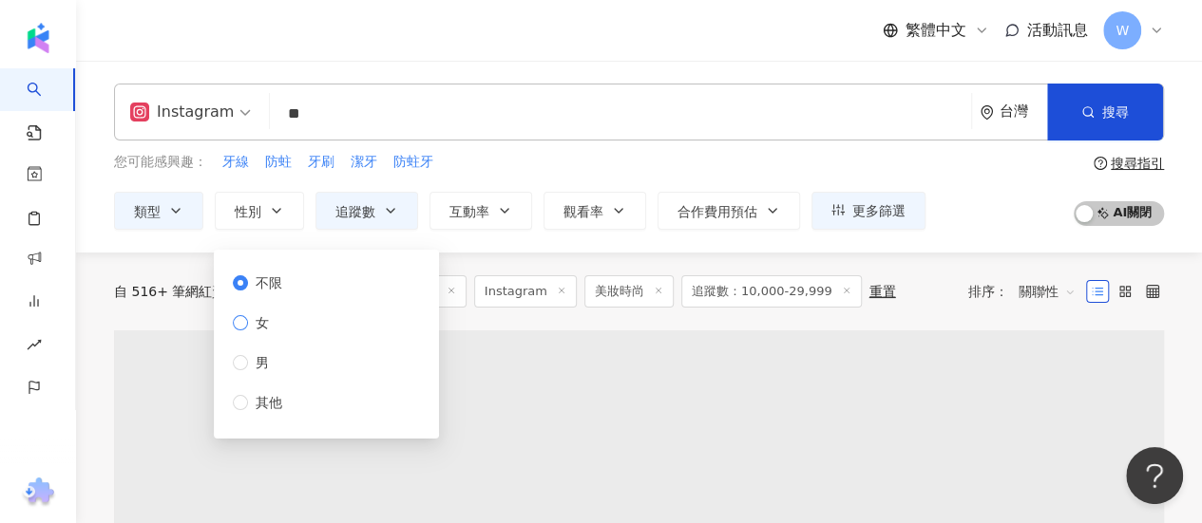
click at [261, 332] on span "女" at bounding box center [262, 323] width 29 height 21
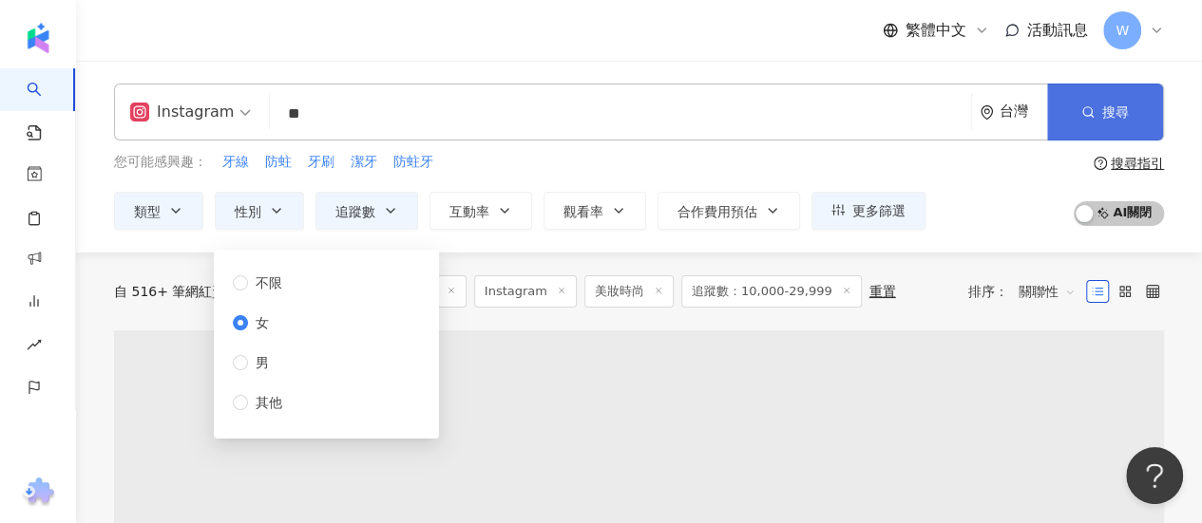
click at [1119, 105] on span "搜尋" at bounding box center [1115, 112] width 27 height 15
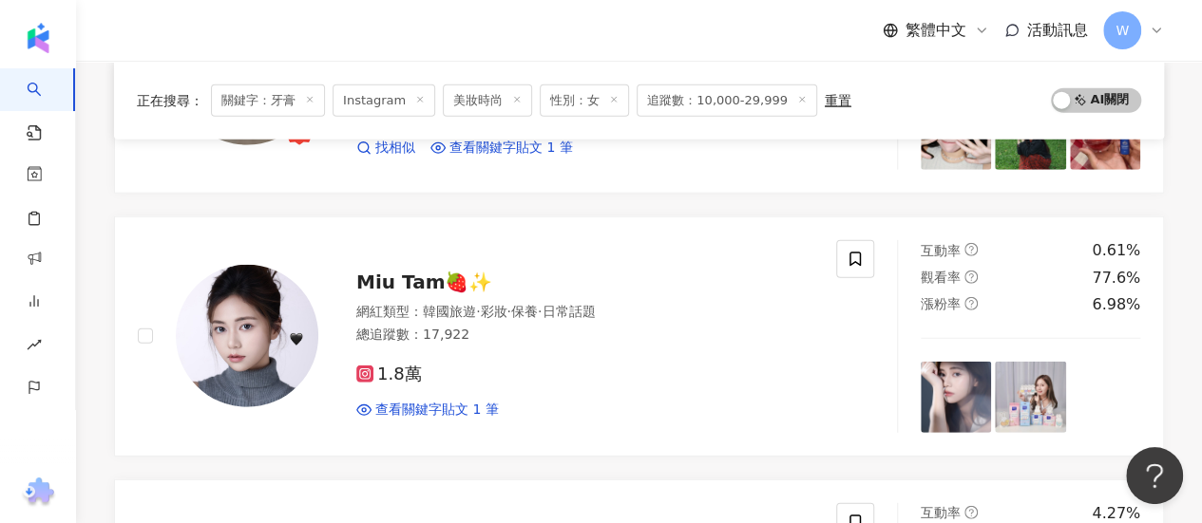
scroll to position [2565, 0]
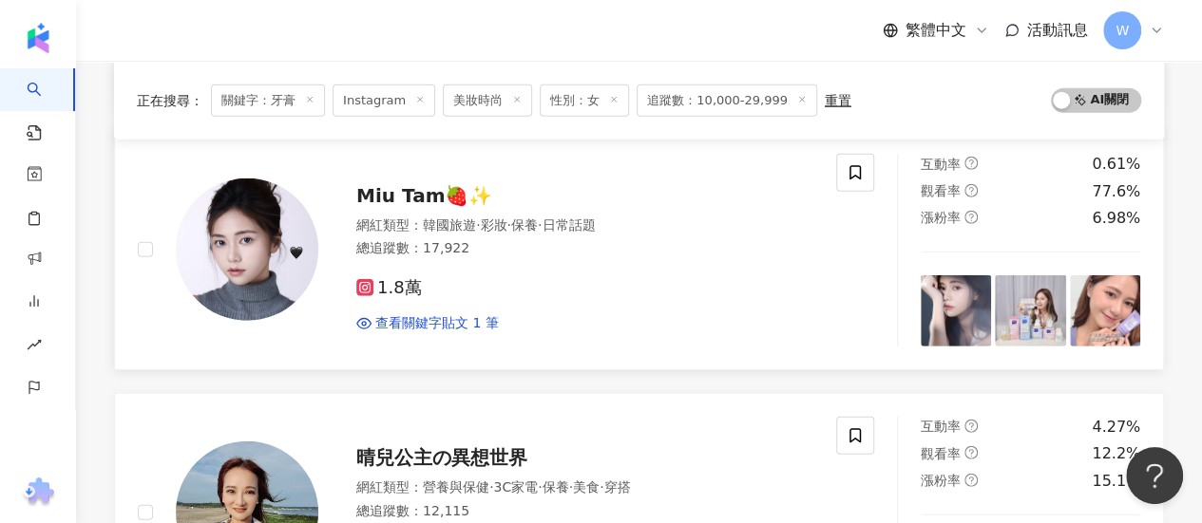
click at [609, 278] on div "1.8萬" at bounding box center [584, 288] width 457 height 21
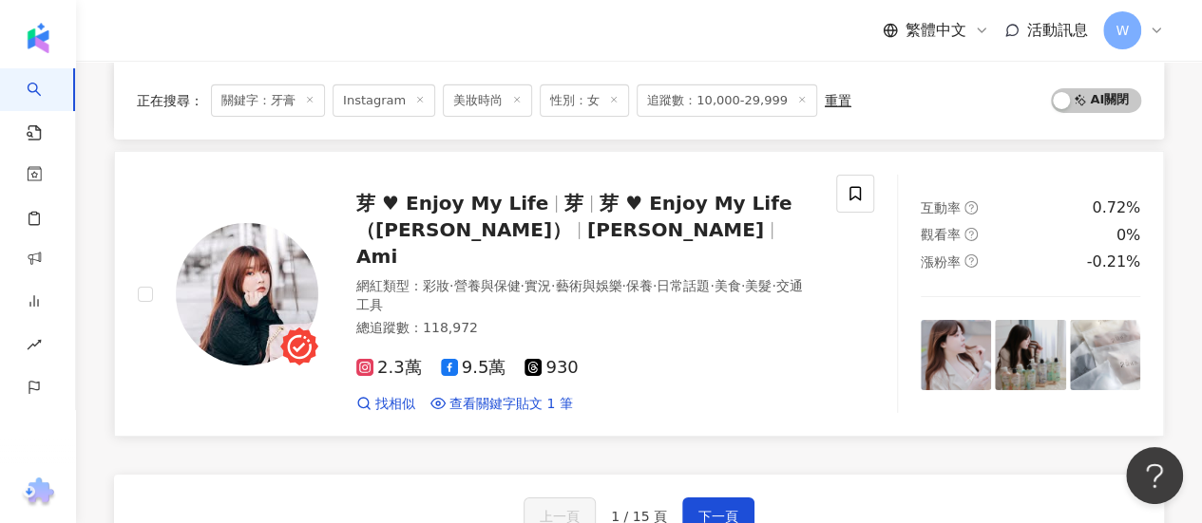
scroll to position [3040, 0]
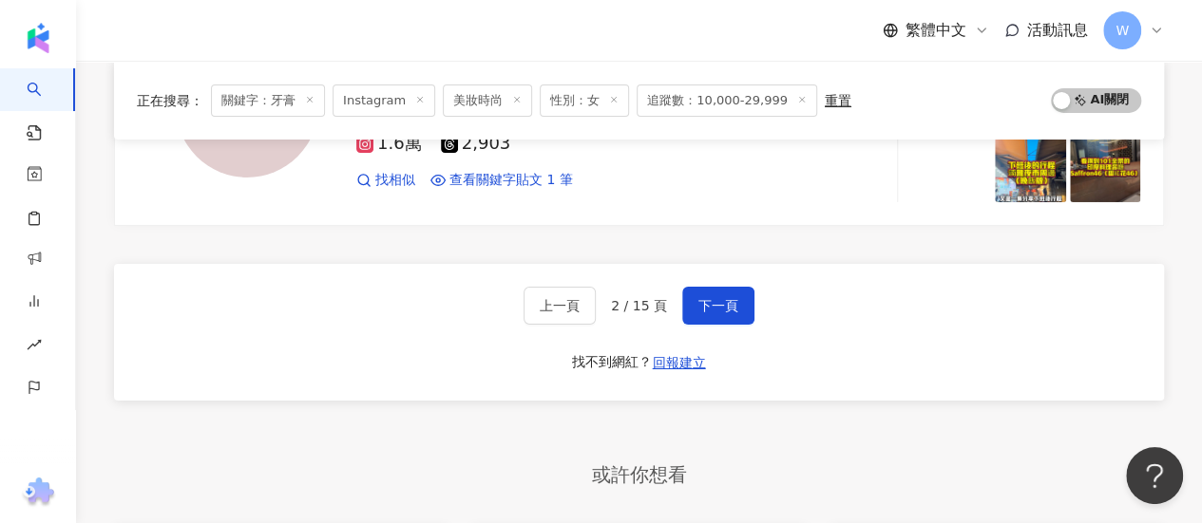
scroll to position [3304, 0]
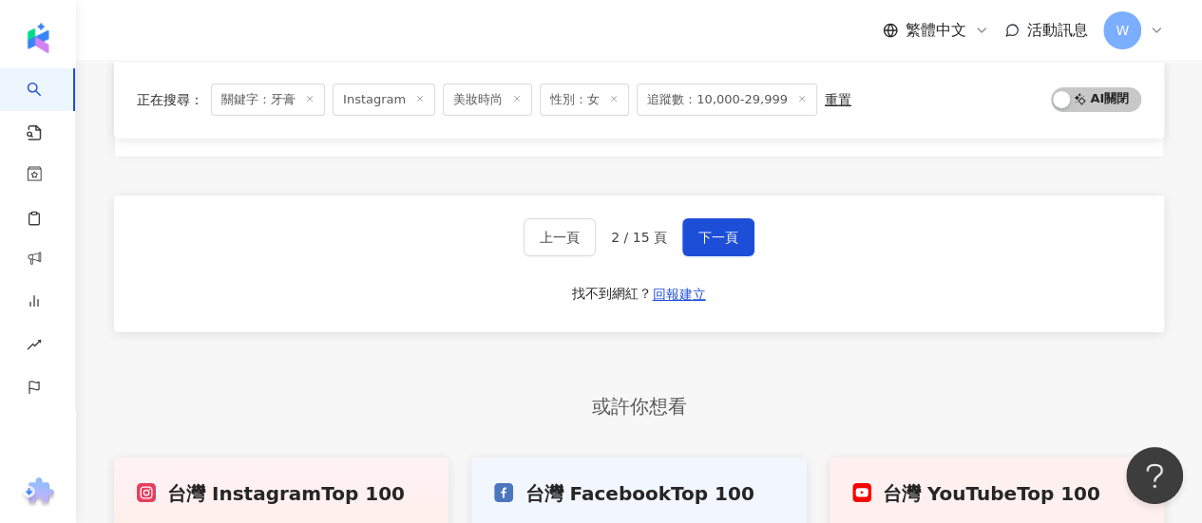
drag, startPoint x: 1214, startPoint y: 186, endPoint x: 44, endPoint y: 8, distance: 1184.0
click at [732, 230] on span "下一頁" at bounding box center [718, 237] width 40 height 15
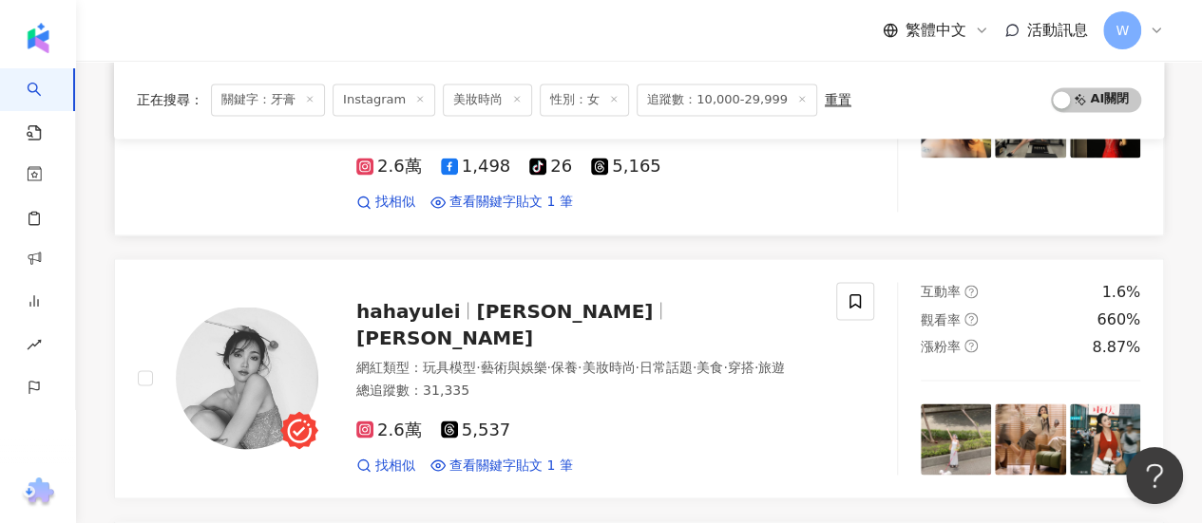
scroll to position [1495, 0]
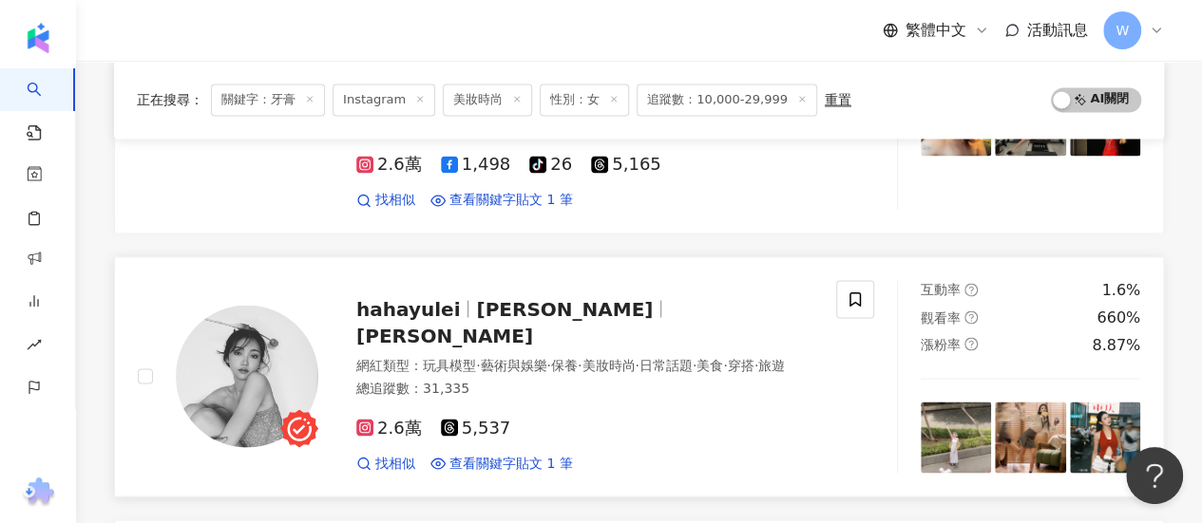
click at [615, 403] on div "2.6萬 5,537 找相似 查看關鍵字貼文 1 筆" at bounding box center [584, 438] width 457 height 70
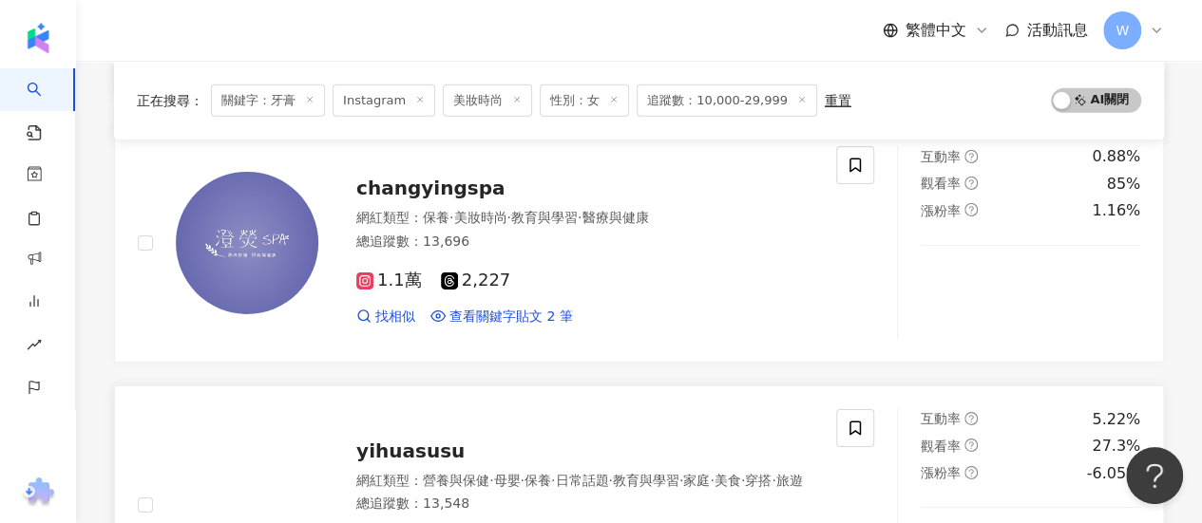
scroll to position [3205, 0]
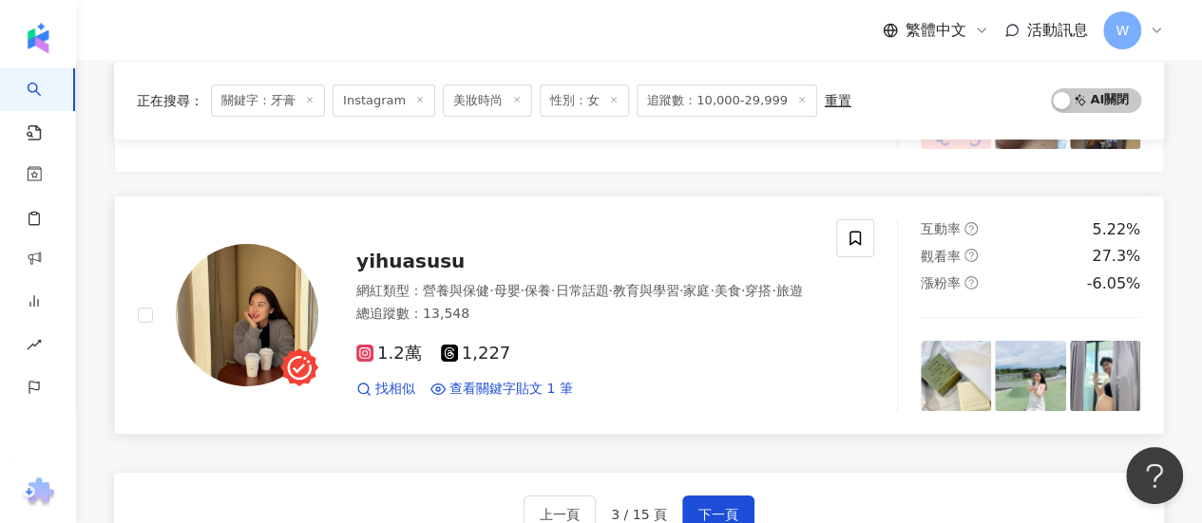
click at [583, 344] on div "1.2萬 1,227" at bounding box center [584, 354] width 457 height 21
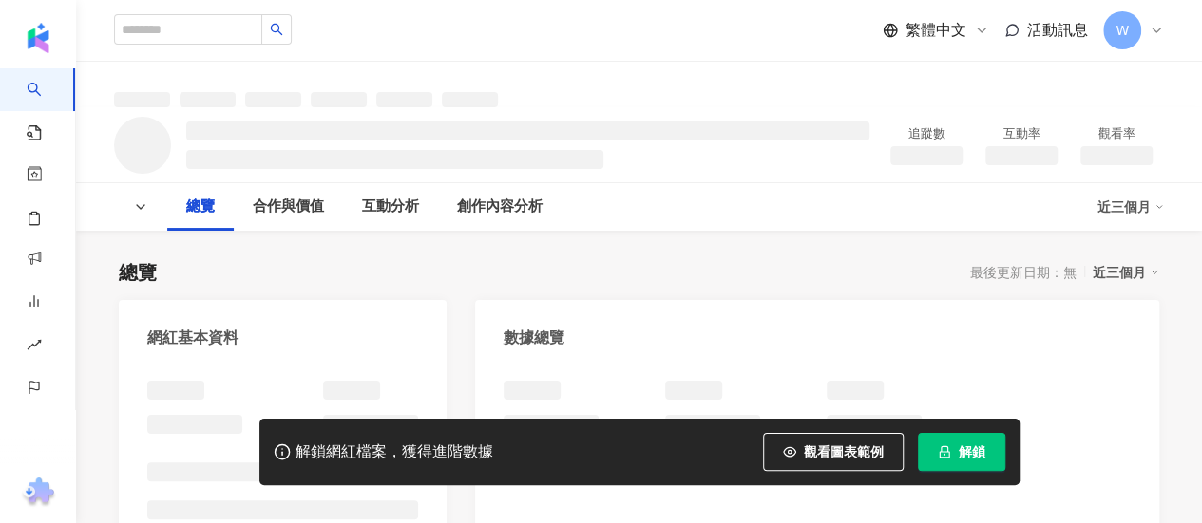
scroll to position [190, 0]
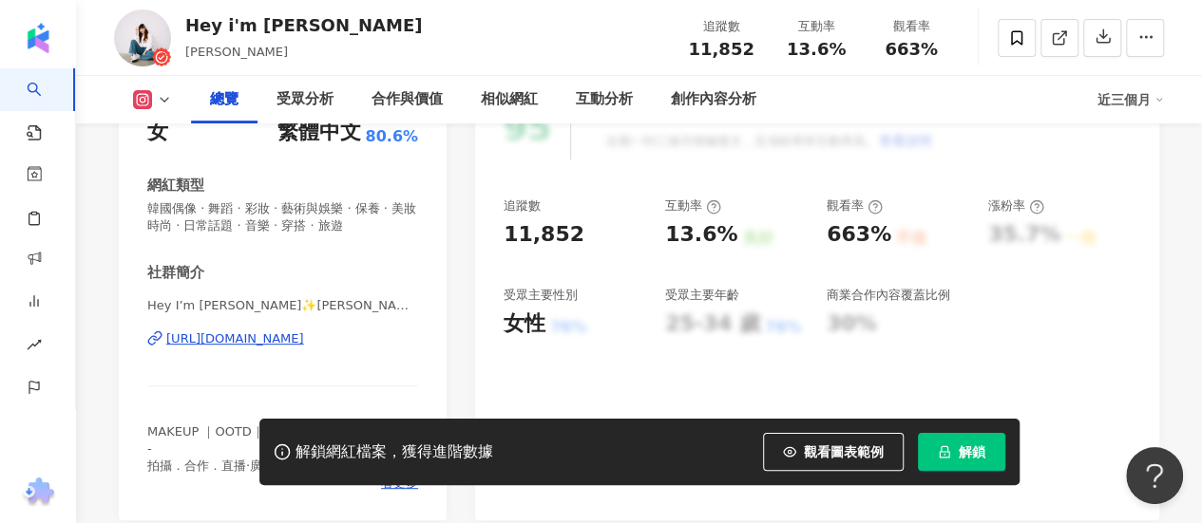
click at [265, 344] on div "https://www.instagram.com/alicehsu_o/" at bounding box center [235, 339] width 138 height 17
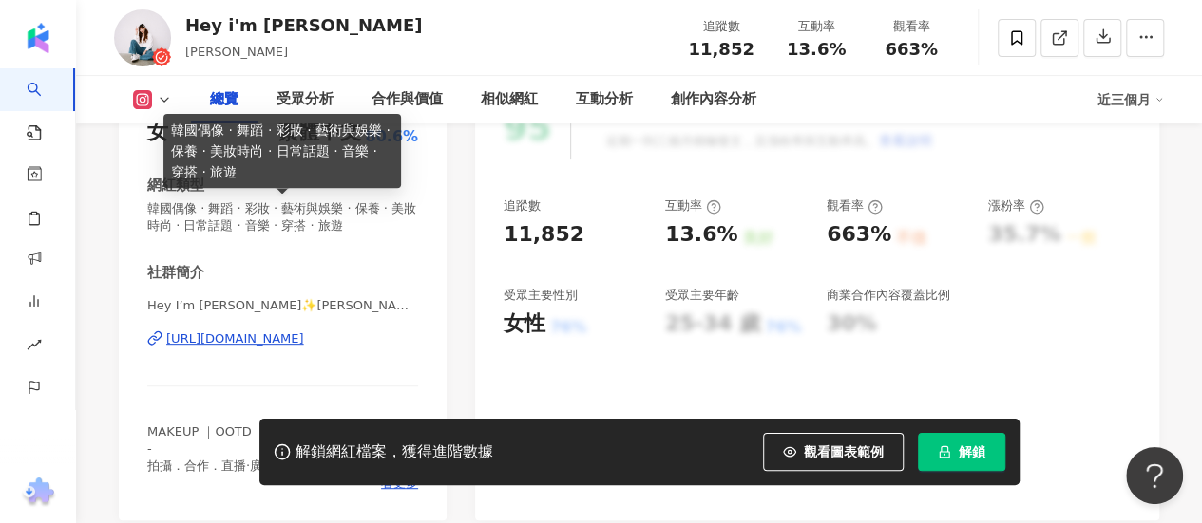
scroll to position [475, 0]
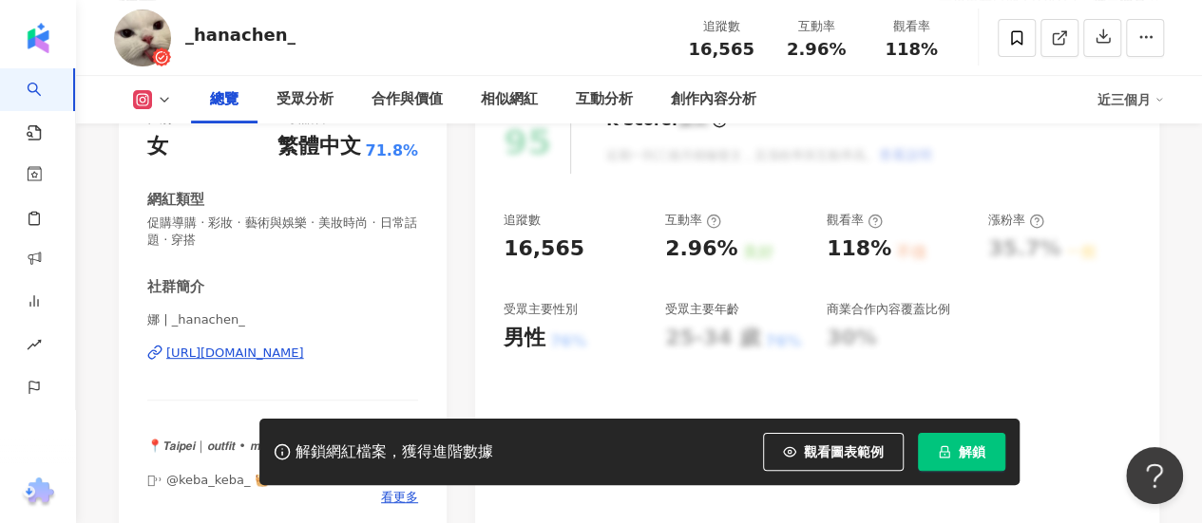
scroll to position [285, 0]
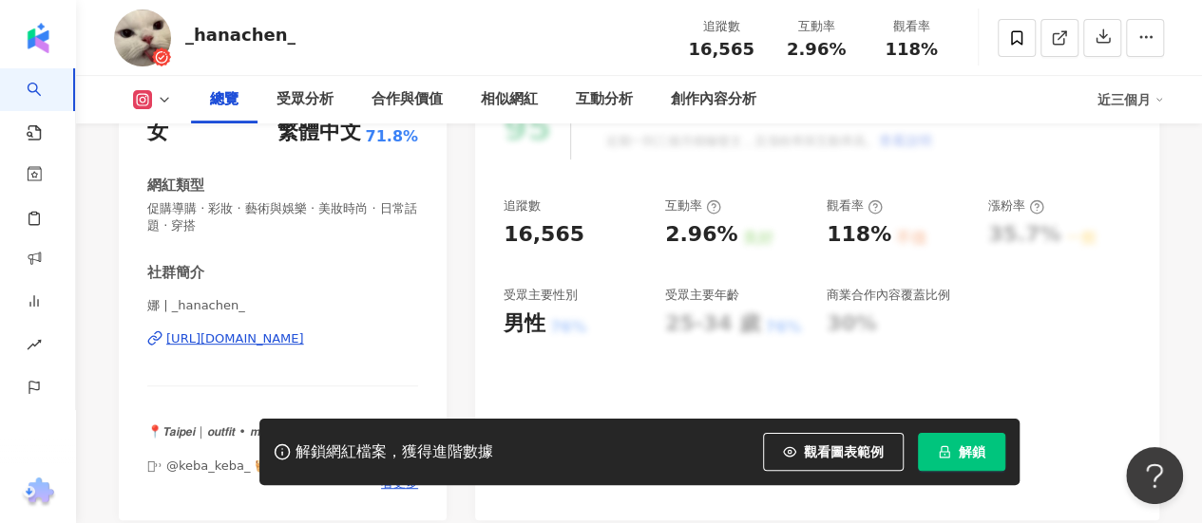
click at [293, 339] on div "https://www.instagram.com/_hanachen_/" at bounding box center [235, 339] width 138 height 17
click at [287, 341] on div "https://www.instagram.com/_hanachen_/" at bounding box center [235, 339] width 138 height 17
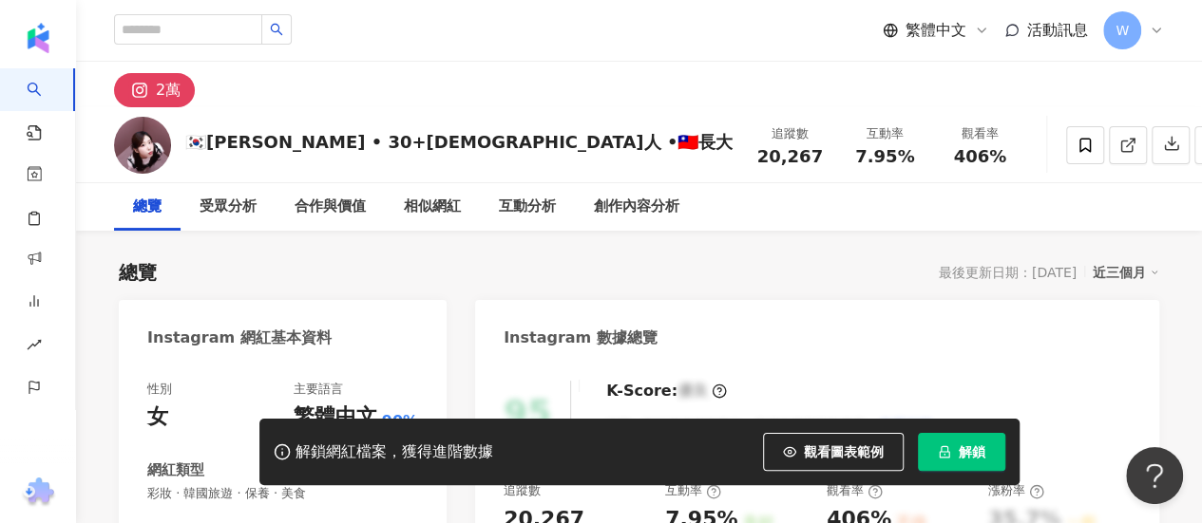
scroll to position [380, 0]
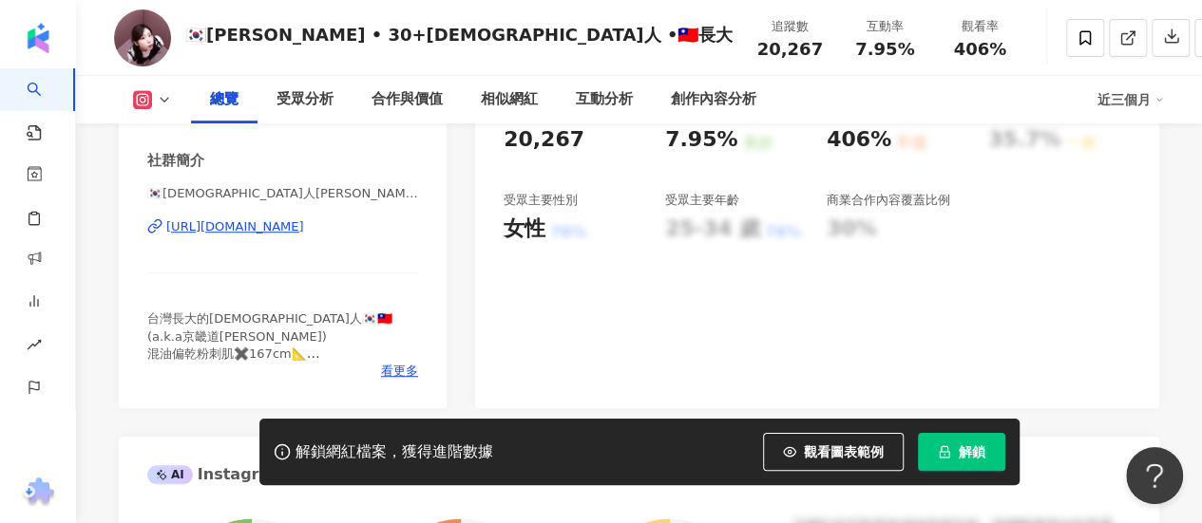
click at [319, 216] on div "🇰🇷韓國人小允•🇹🇼台灣長大✨ | yunsunii_ https://www.instagram.com/yunsunii_/" at bounding box center [282, 240] width 271 height 111
click at [304, 227] on div "https://www.instagram.com/yunsunii_/" at bounding box center [235, 227] width 138 height 17
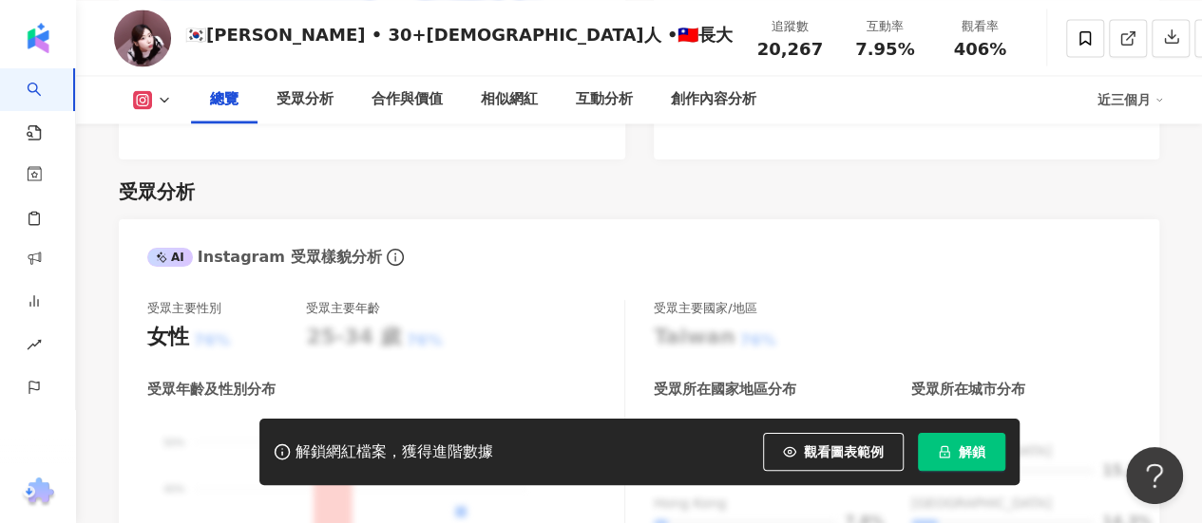
scroll to position [1140, 0]
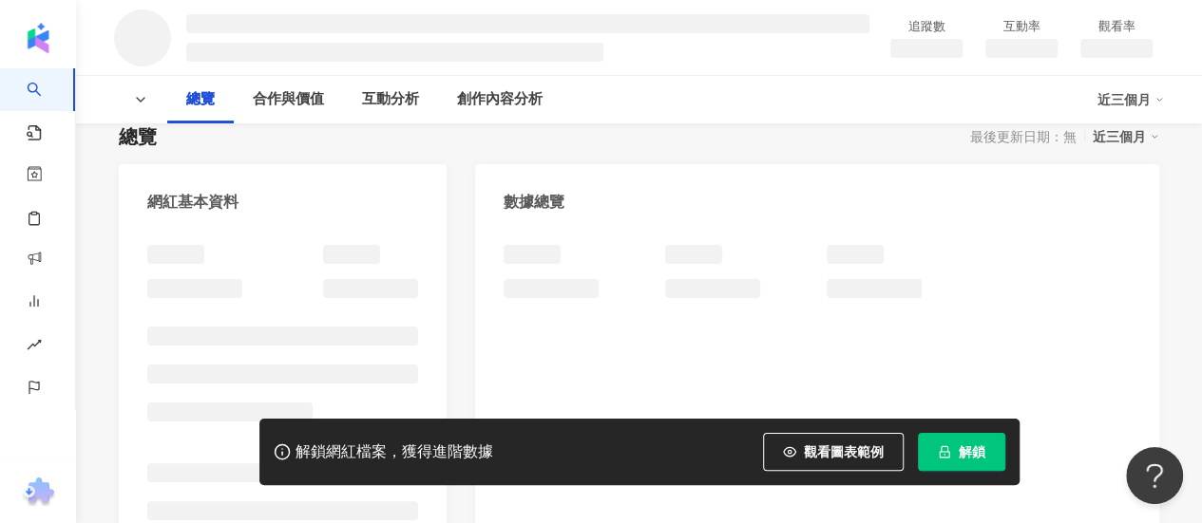
scroll to position [190, 0]
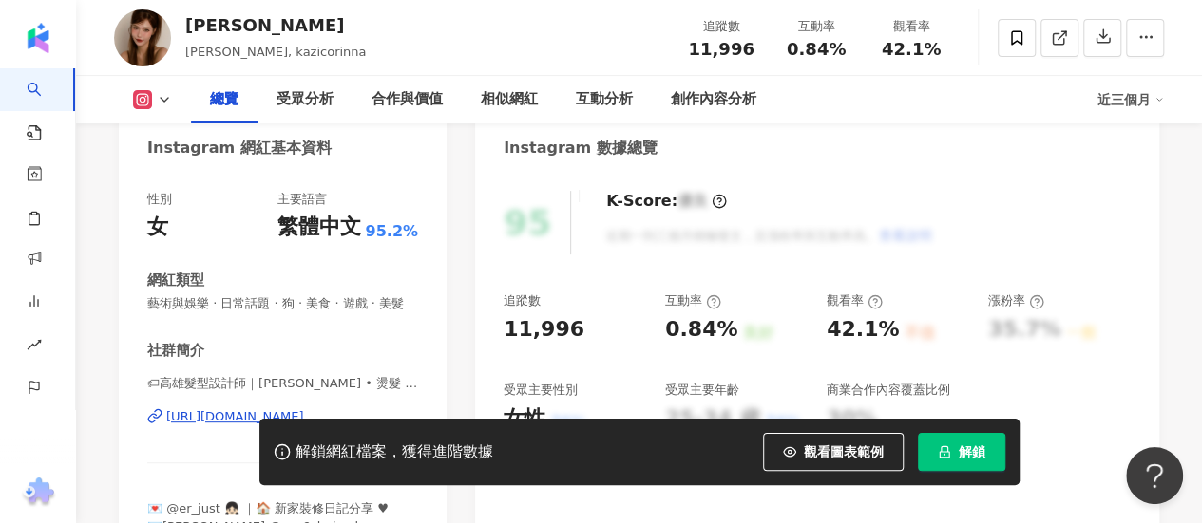
scroll to position [380, 0]
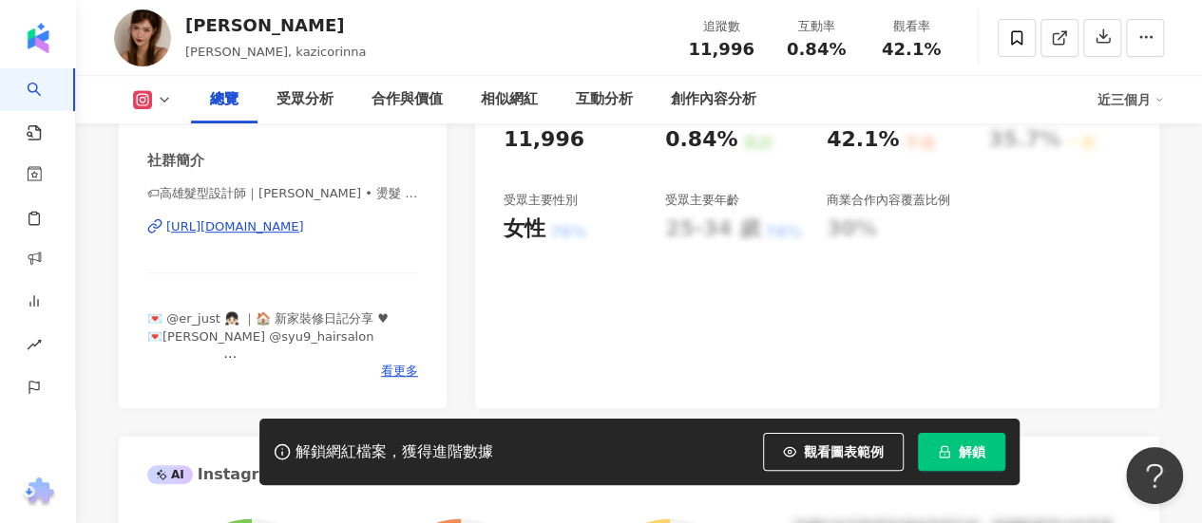
click at [304, 236] on div "[URL][DOMAIN_NAME]" at bounding box center [235, 227] width 138 height 17
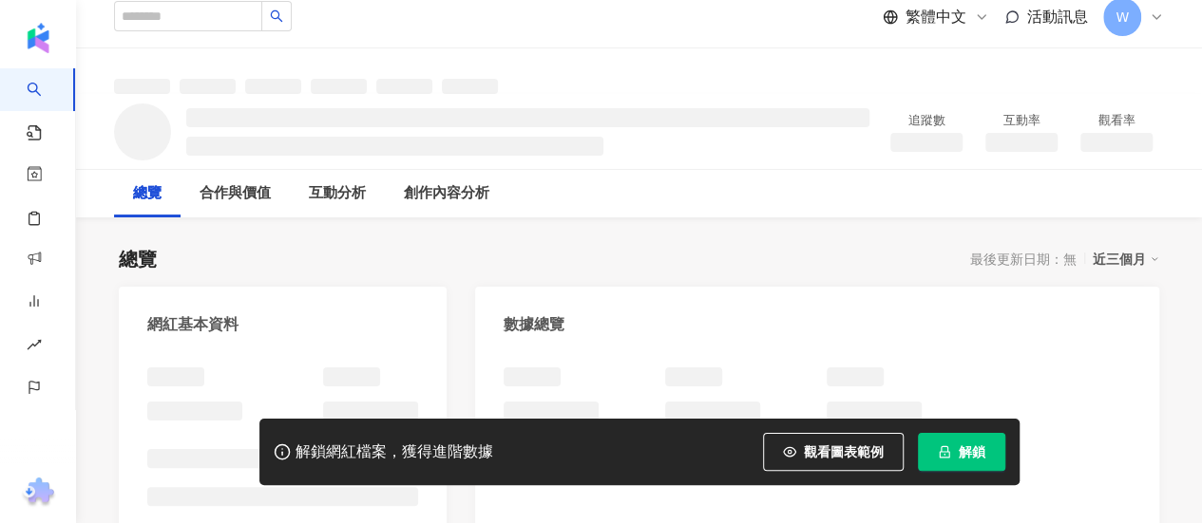
scroll to position [190, 0]
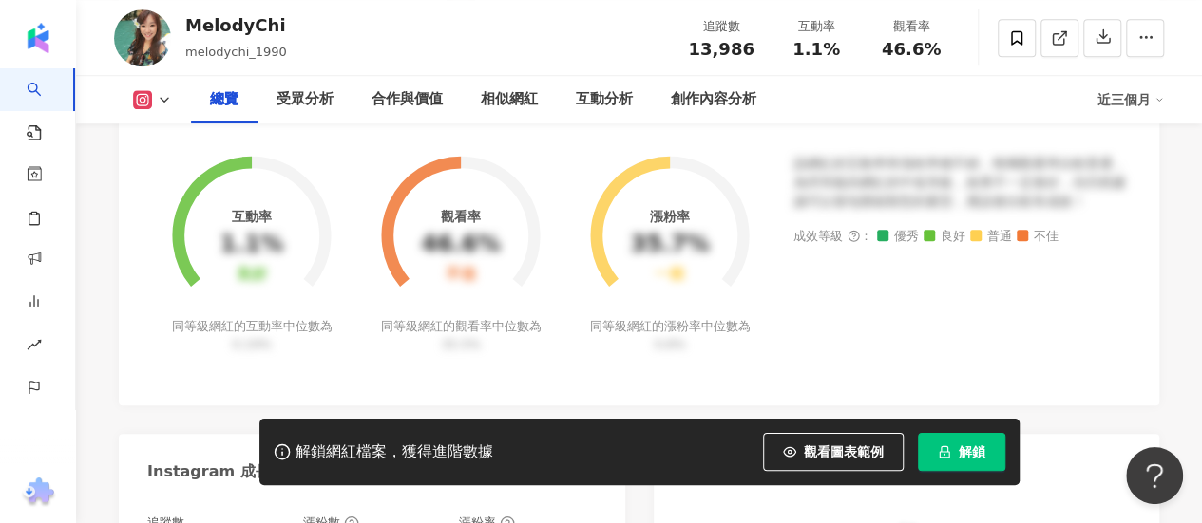
scroll to position [380, 0]
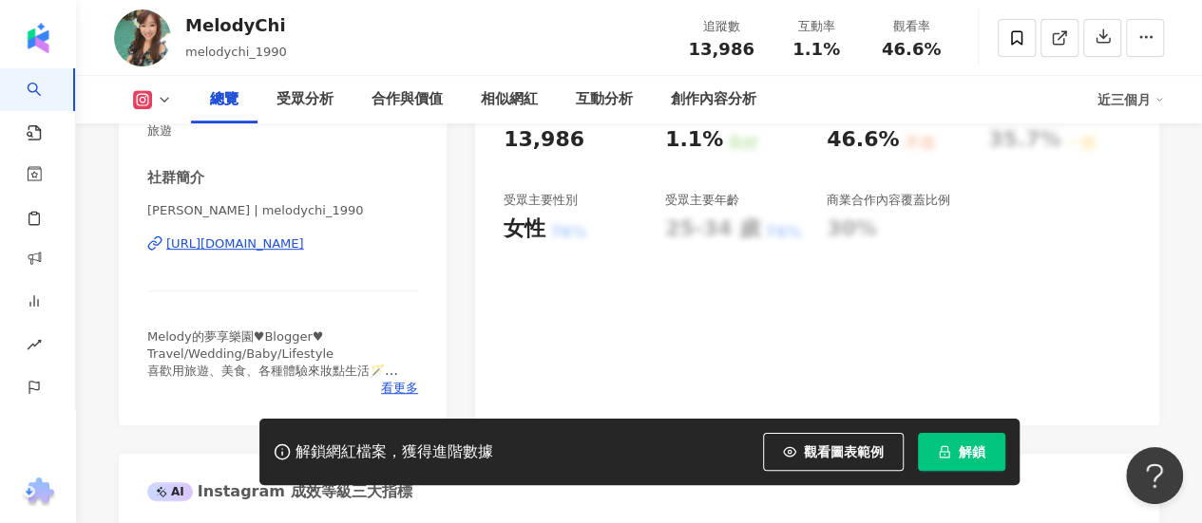
click at [154, 100] on button at bounding box center [152, 99] width 77 height 19
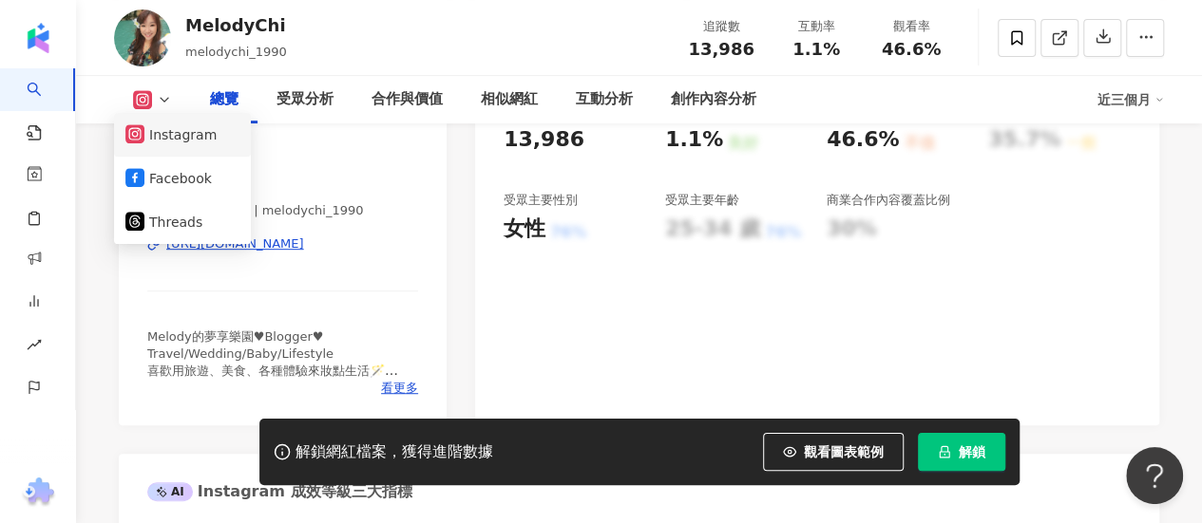
click at [179, 125] on button "Instagram" at bounding box center [182, 135] width 114 height 27
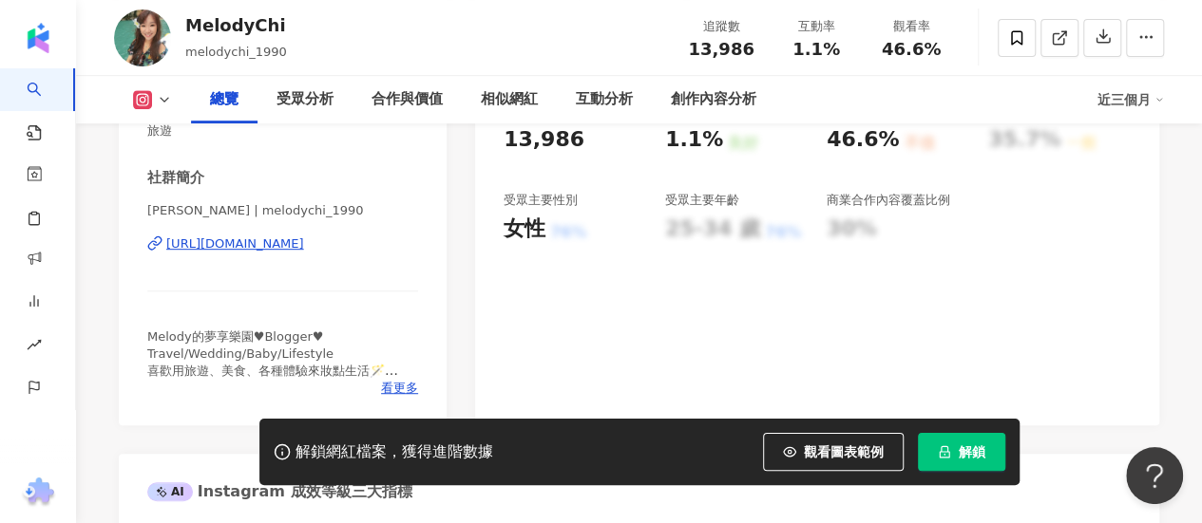
click at [299, 244] on div "https://www.instagram.com/melodychi_1990/" at bounding box center [235, 244] width 138 height 17
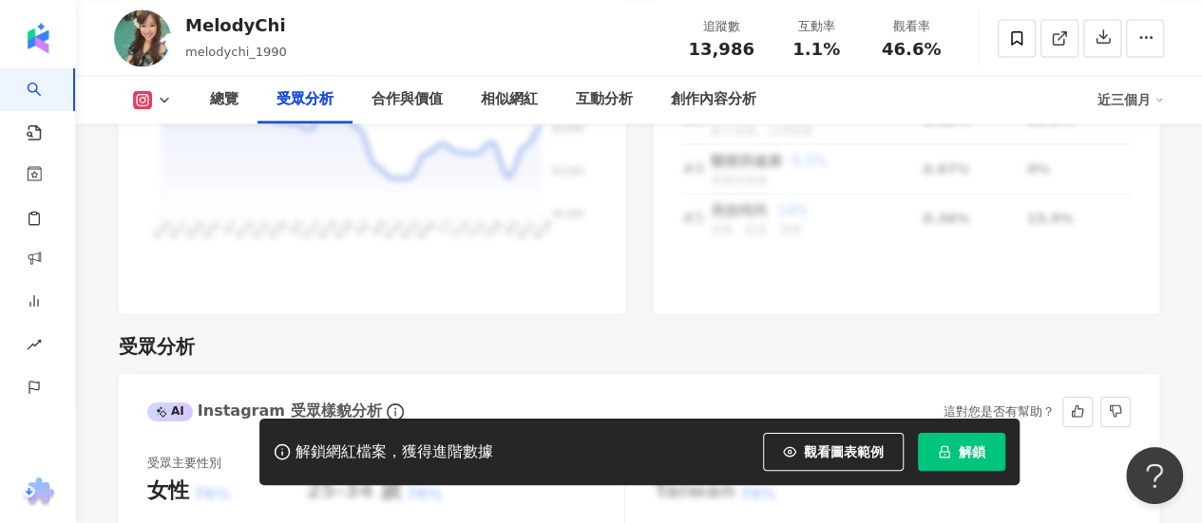
scroll to position [1425, 0]
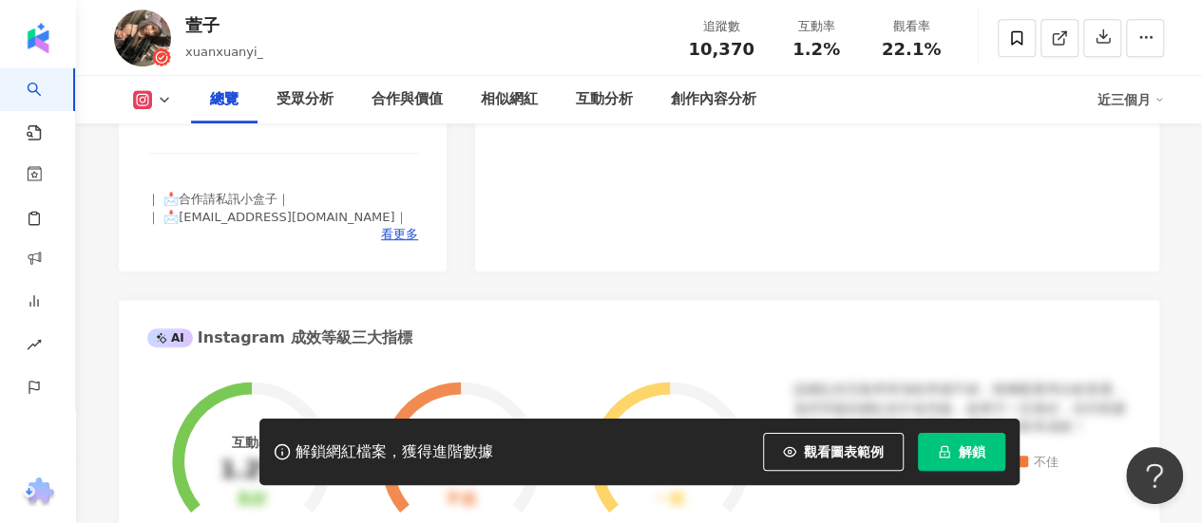
click at [295, 116] on div "[URL][DOMAIN_NAME]" at bounding box center [235, 107] width 138 height 17
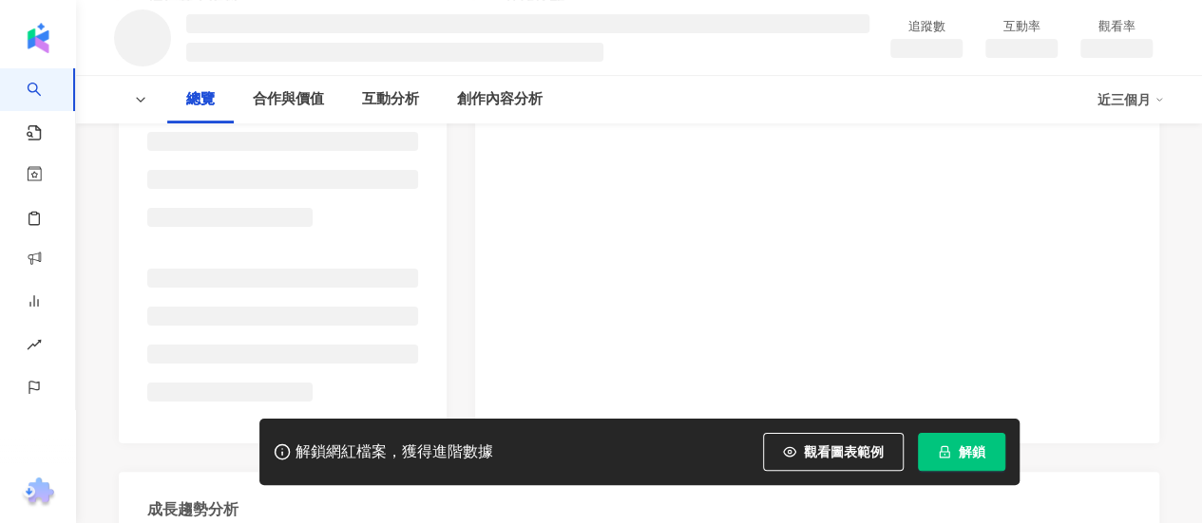
scroll to position [380, 0]
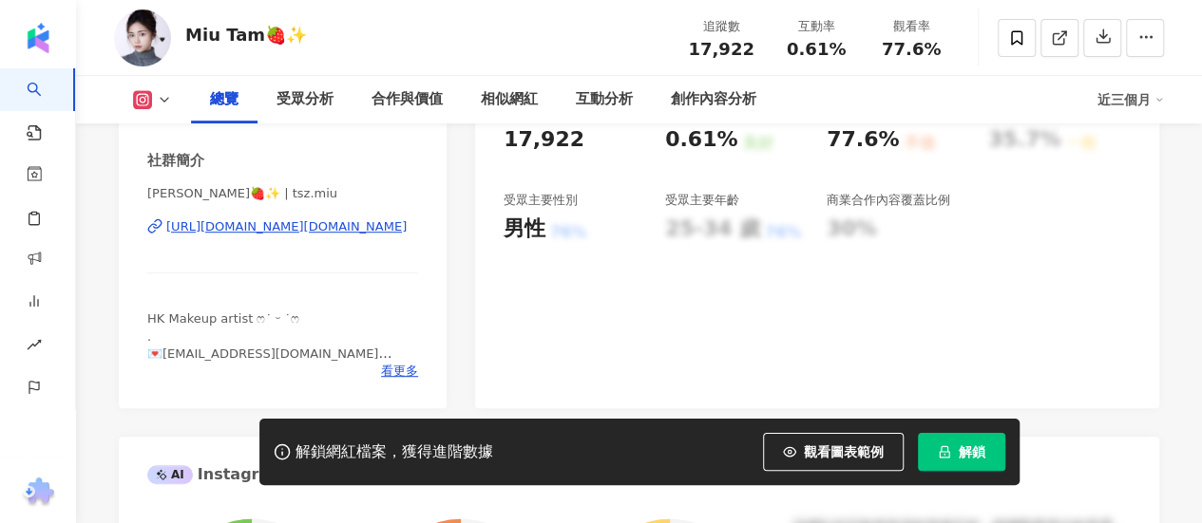
click at [327, 229] on div "https://www.instagram.com/tsz.miu/" at bounding box center [286, 227] width 240 height 17
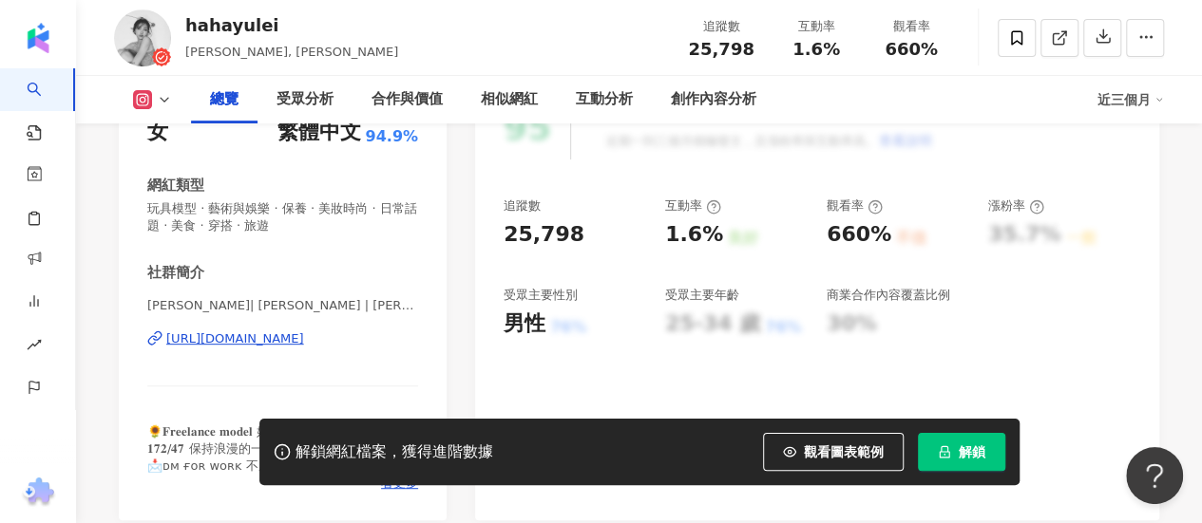
click at [302, 337] on div "[URL][DOMAIN_NAME]" at bounding box center [235, 339] width 138 height 17
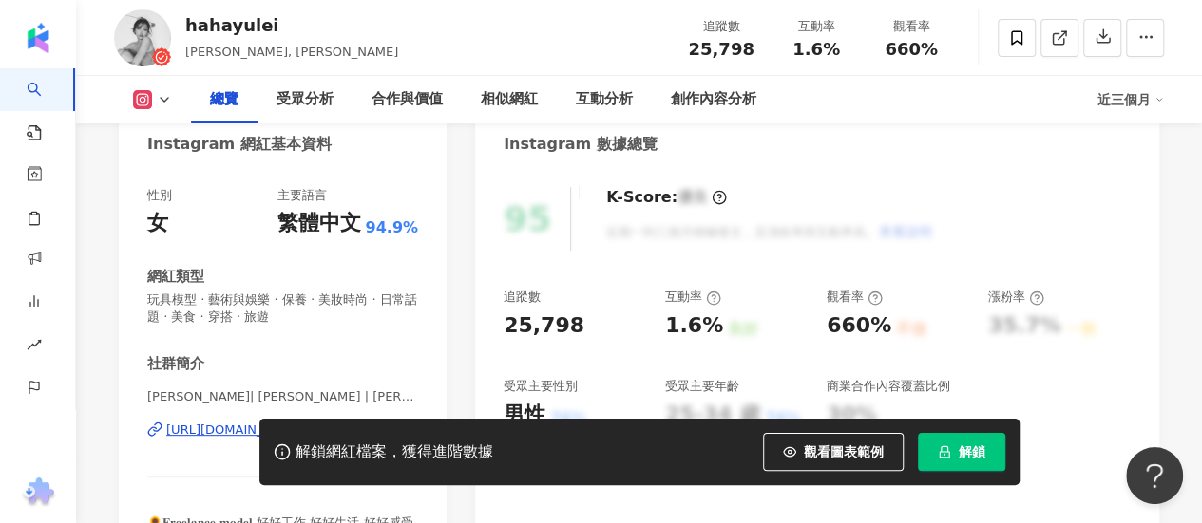
scroll to position [190, 0]
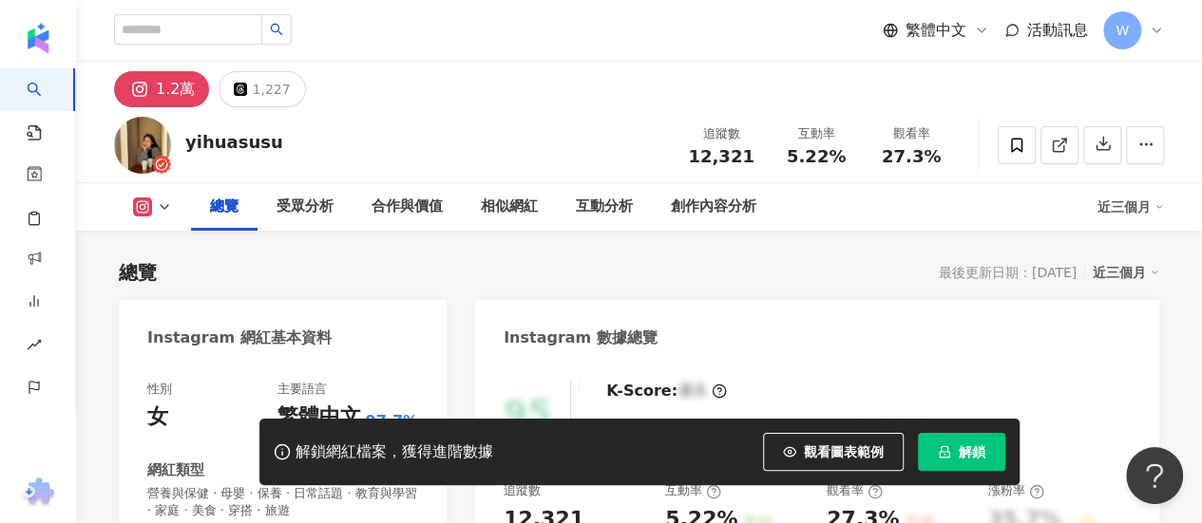
scroll to position [380, 0]
